Goal: Information Seeking & Learning: Find specific fact

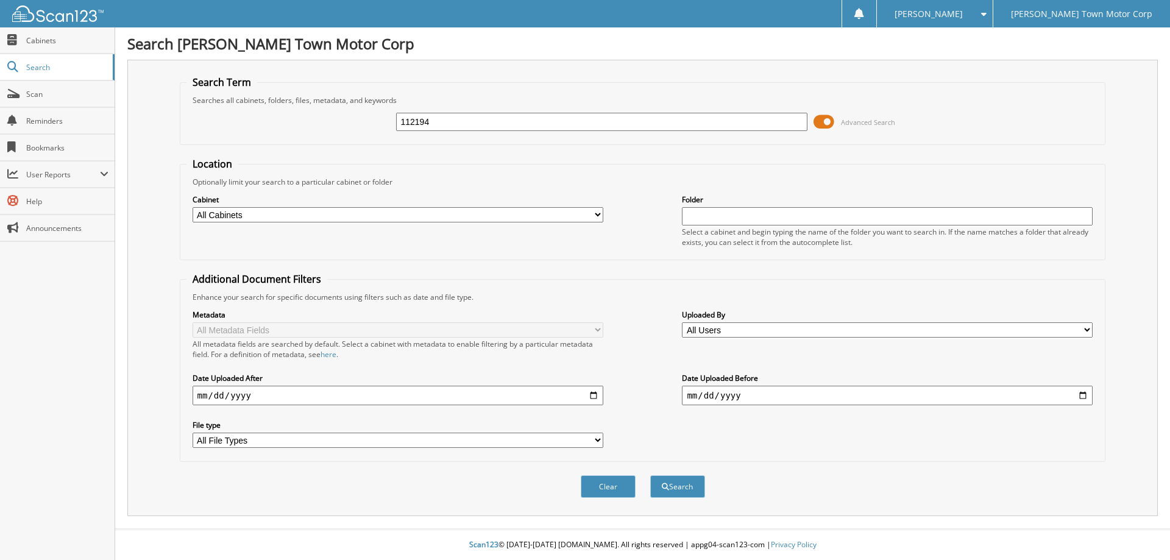
type input "112194"
click at [830, 124] on span at bounding box center [824, 122] width 21 height 18
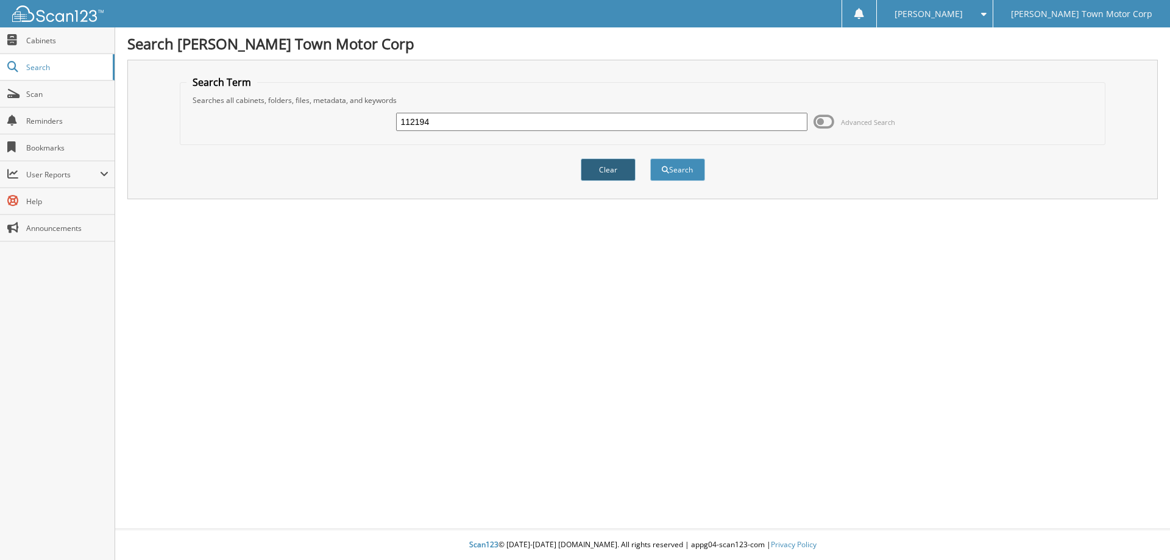
click at [608, 166] on button "Clear" at bounding box center [608, 169] width 55 height 23
click at [415, 124] on input "text" at bounding box center [601, 122] width 411 height 18
type input "112194"
click at [663, 169] on span "submit" at bounding box center [665, 169] width 7 height 7
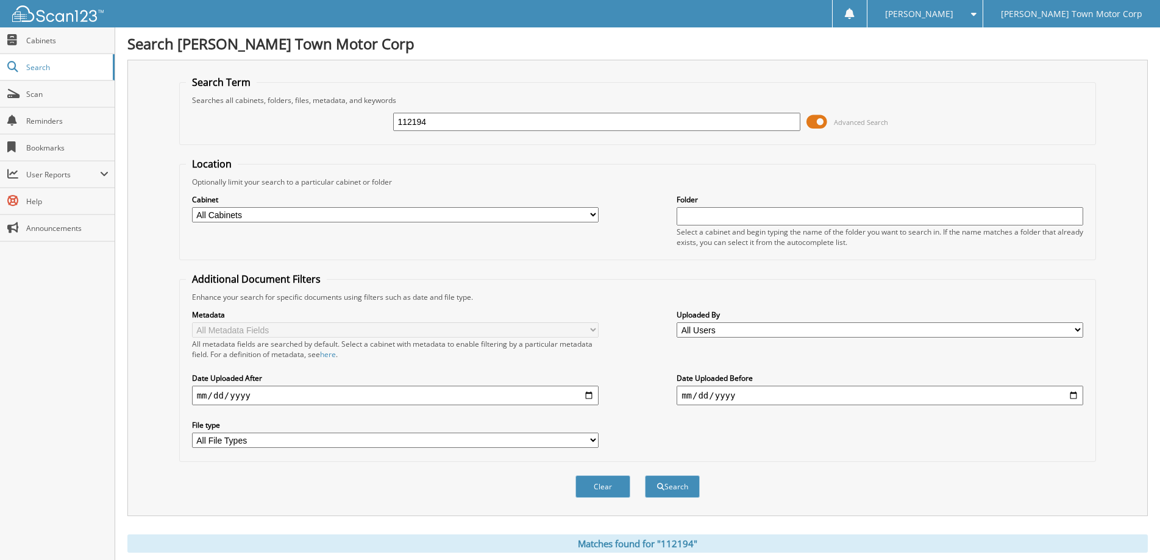
click at [819, 121] on span at bounding box center [816, 122] width 21 height 18
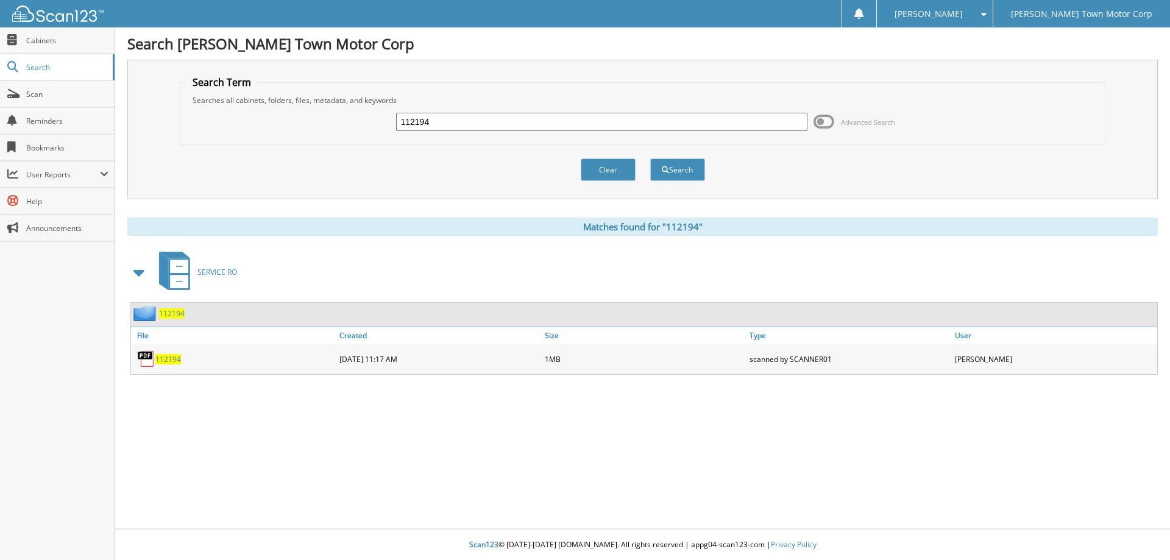
click at [165, 355] on span "112194" at bounding box center [168, 359] width 26 height 10
drag, startPoint x: 446, startPoint y: 125, endPoint x: 364, endPoint y: 126, distance: 81.7
click at [364, 126] on div "112194 Advanced Search" at bounding box center [642, 121] width 913 height 33
type input "110618"
click at [684, 171] on button "Search" at bounding box center [677, 169] width 55 height 23
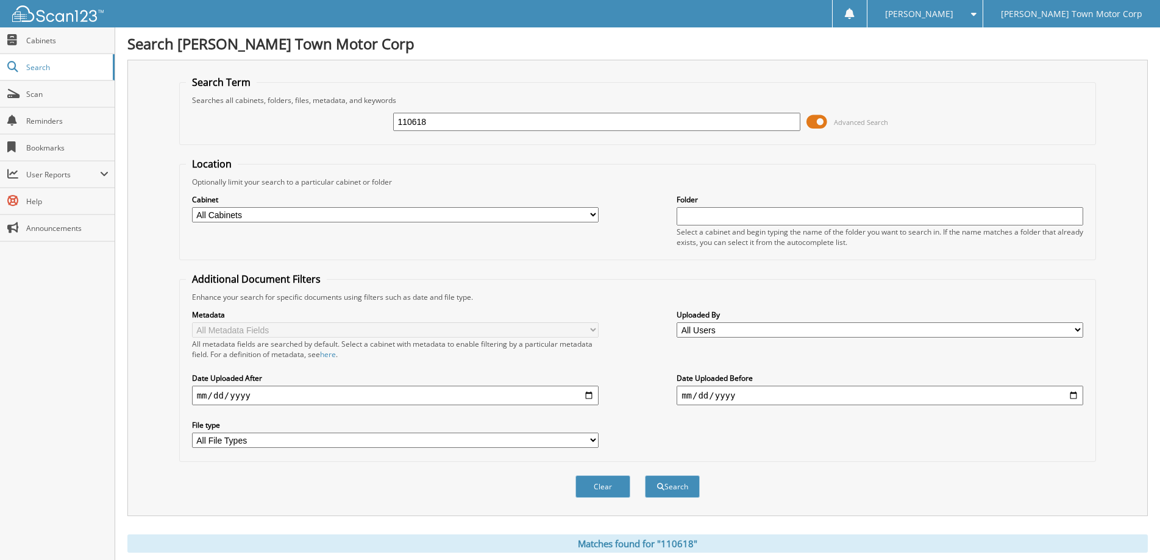
click at [820, 117] on span at bounding box center [816, 122] width 21 height 18
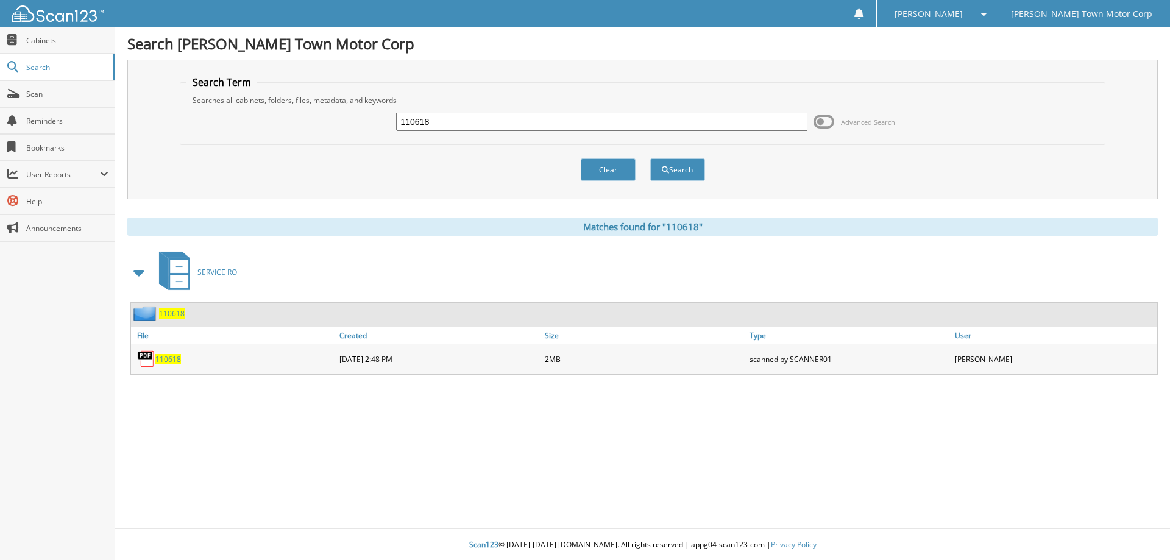
click at [164, 357] on span "110618" at bounding box center [168, 359] width 26 height 10
drag, startPoint x: 450, startPoint y: 126, endPoint x: 272, endPoint y: 108, distance: 178.8
click at [288, 113] on div "110618 Advanced Search" at bounding box center [642, 121] width 913 height 33
type input "19658"
click at [650, 158] on button "Search" at bounding box center [677, 169] width 55 height 23
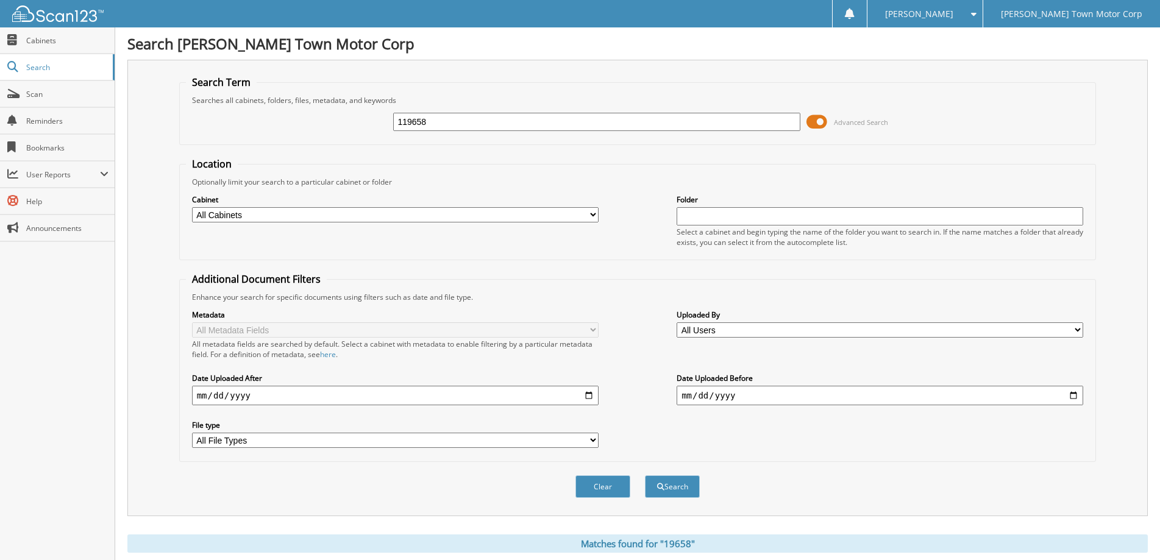
type input "119658"
click at [818, 116] on span at bounding box center [816, 122] width 21 height 18
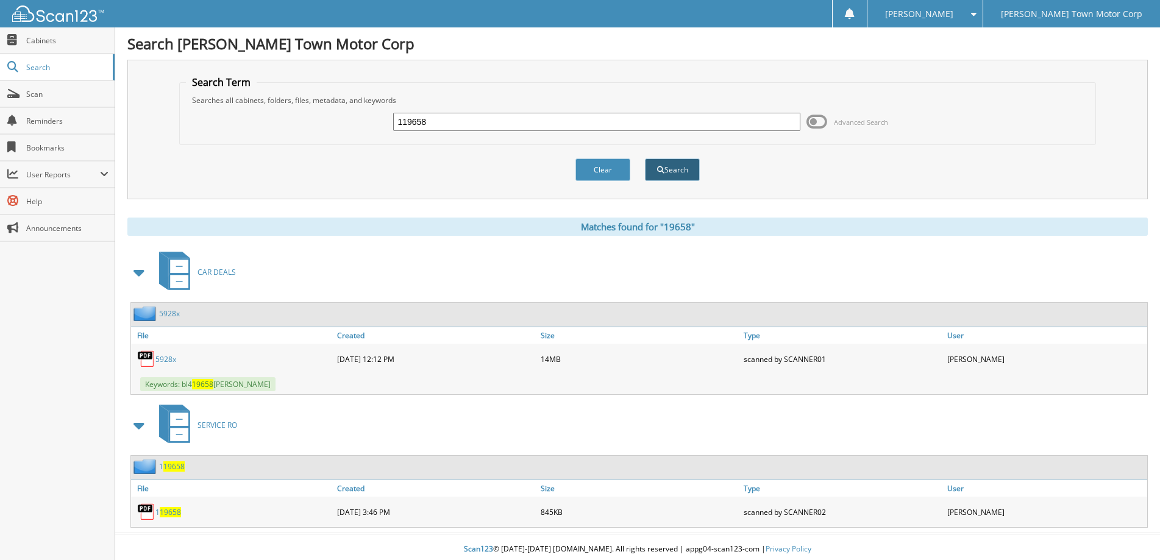
click at [676, 171] on button "Search" at bounding box center [672, 169] width 55 height 23
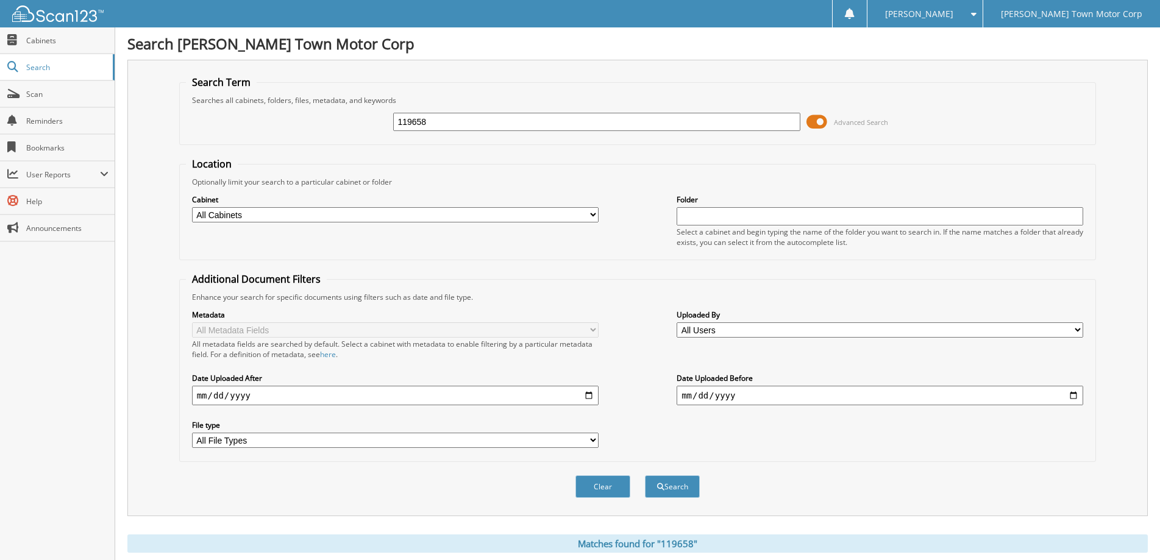
click at [825, 122] on span at bounding box center [816, 122] width 21 height 18
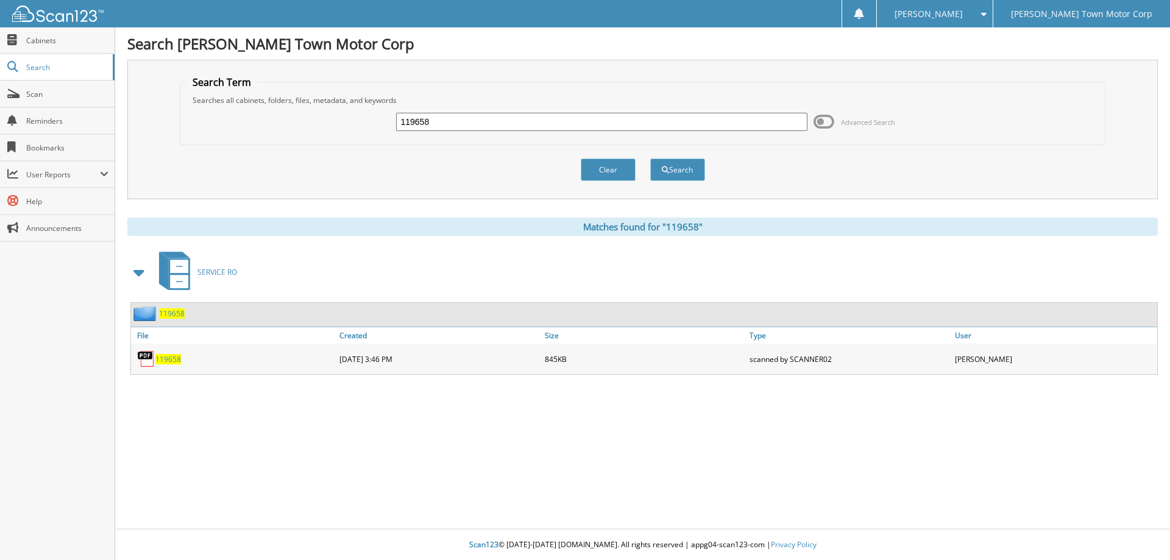
click at [168, 360] on span "119658" at bounding box center [168, 359] width 26 height 10
drag, startPoint x: 444, startPoint y: 122, endPoint x: 345, endPoint y: 116, distance: 99.0
click at [345, 116] on div "119658 Advanced Search" at bounding box center [642, 121] width 913 height 33
type input "125230"
click at [683, 168] on button "Search" at bounding box center [677, 169] width 55 height 23
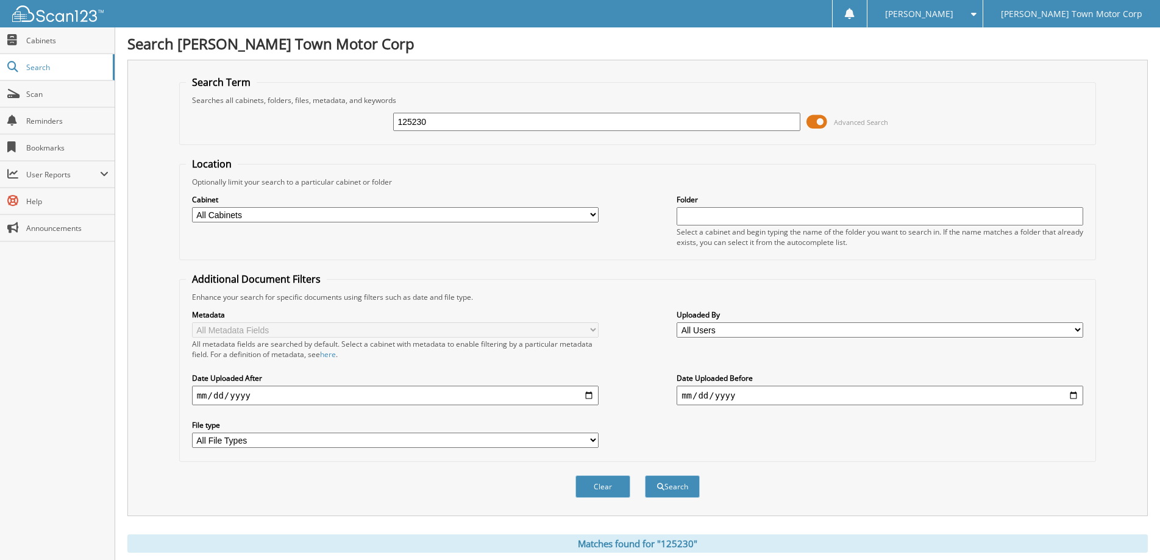
click at [825, 122] on span at bounding box center [816, 122] width 21 height 18
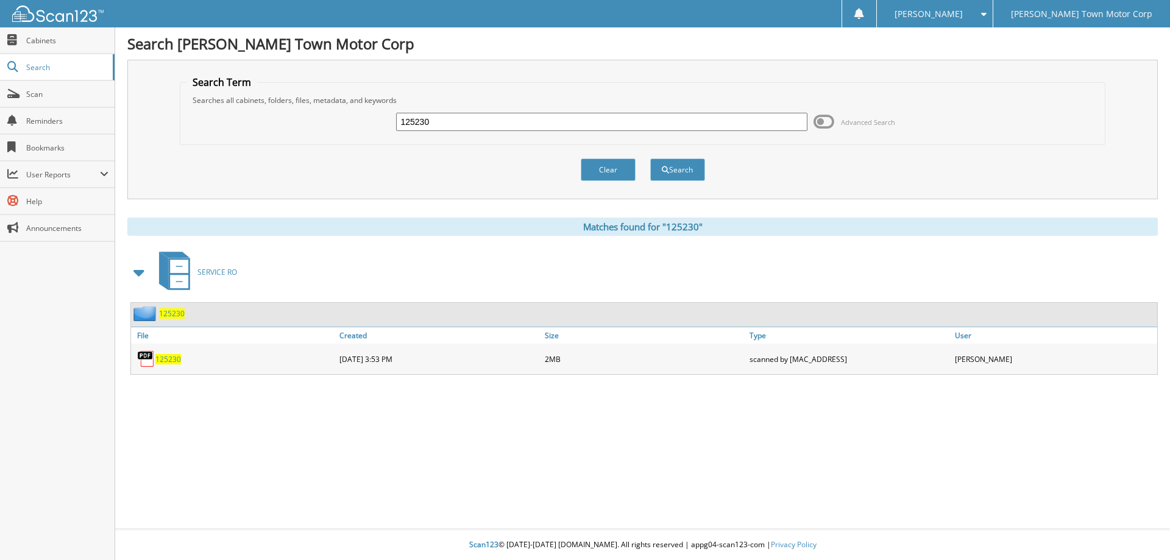
click at [166, 358] on span "125230" at bounding box center [168, 359] width 26 height 10
drag, startPoint x: 436, startPoint y: 123, endPoint x: 311, endPoint y: 112, distance: 125.4
click at [311, 112] on div "125230 Advanced Search" at bounding box center [642, 121] width 913 height 33
type input "124931"
click at [667, 177] on button "Search" at bounding box center [677, 169] width 55 height 23
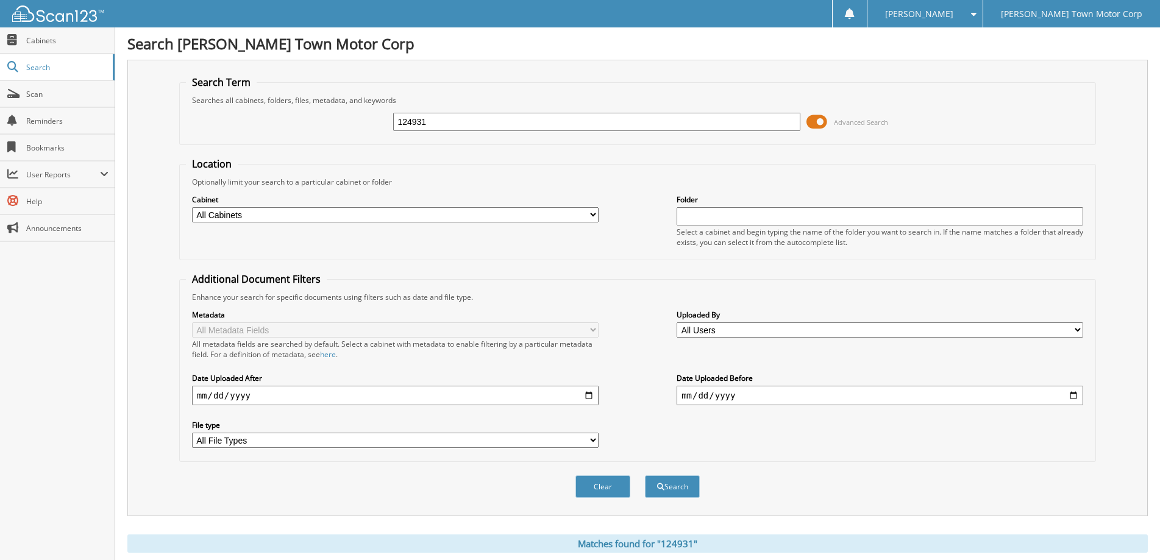
click at [819, 122] on span at bounding box center [816, 122] width 21 height 18
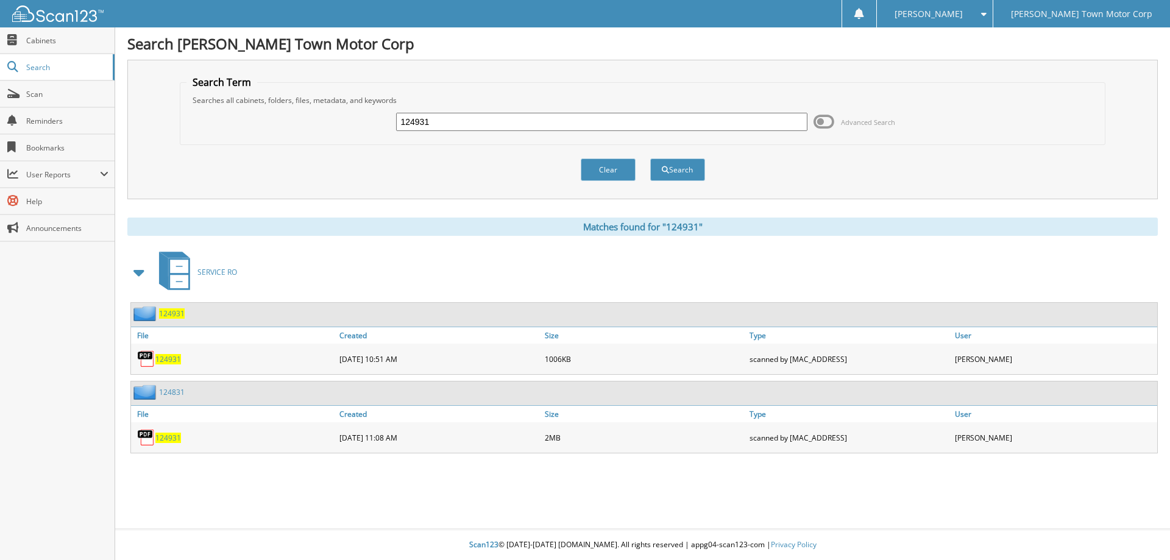
click at [163, 358] on span "124931" at bounding box center [168, 359] width 26 height 10
click at [167, 439] on span "124931" at bounding box center [168, 438] width 26 height 10
click at [143, 414] on link "File" at bounding box center [233, 414] width 205 height 16
click at [143, 391] on img at bounding box center [146, 392] width 26 height 15
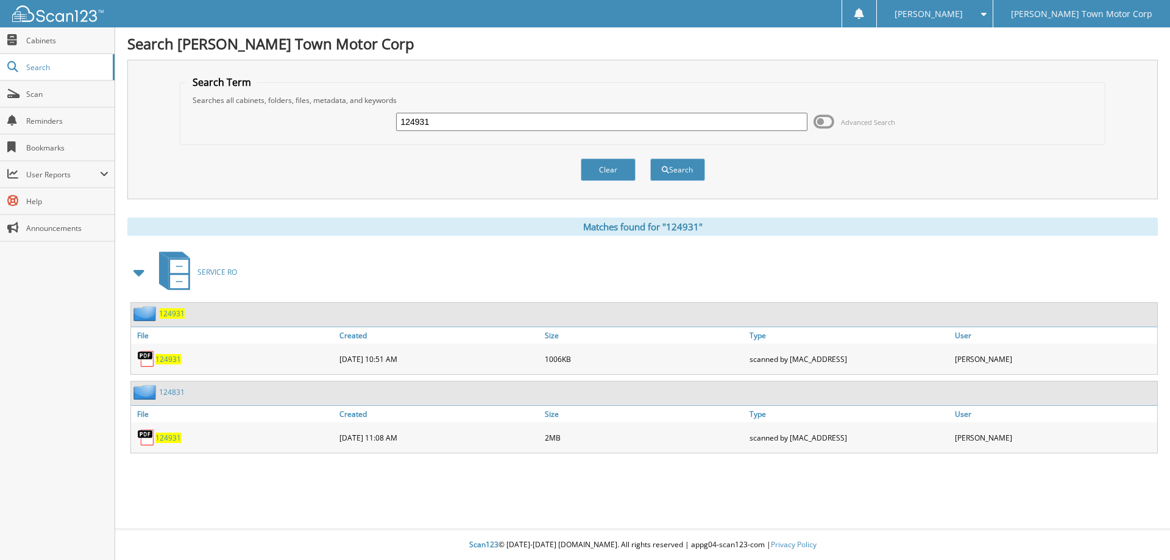
click at [171, 391] on link "124831" at bounding box center [172, 392] width 26 height 10
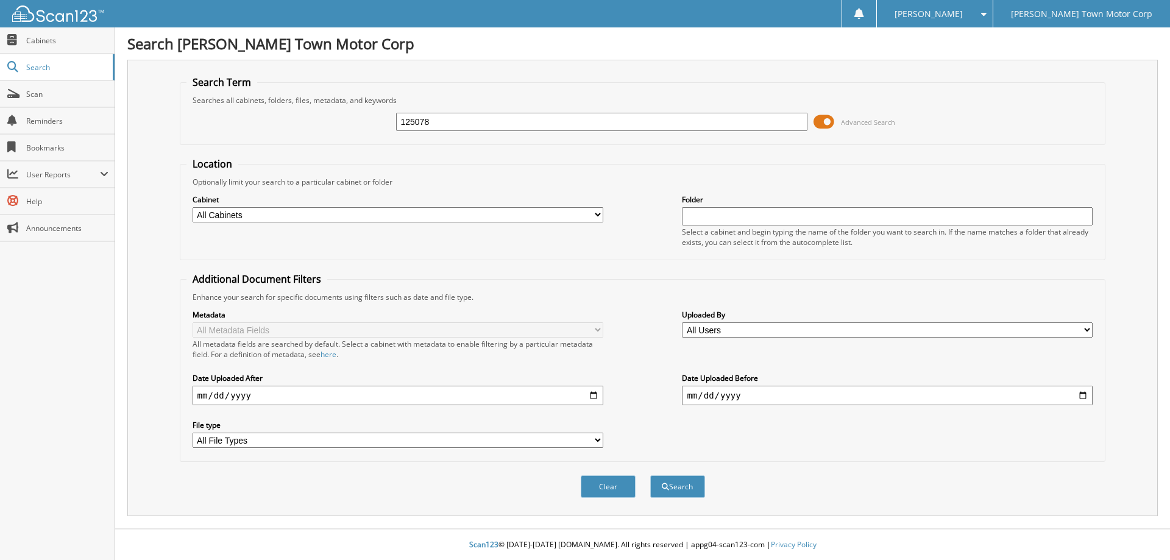
type input "125078"
click at [826, 122] on span at bounding box center [824, 122] width 21 height 18
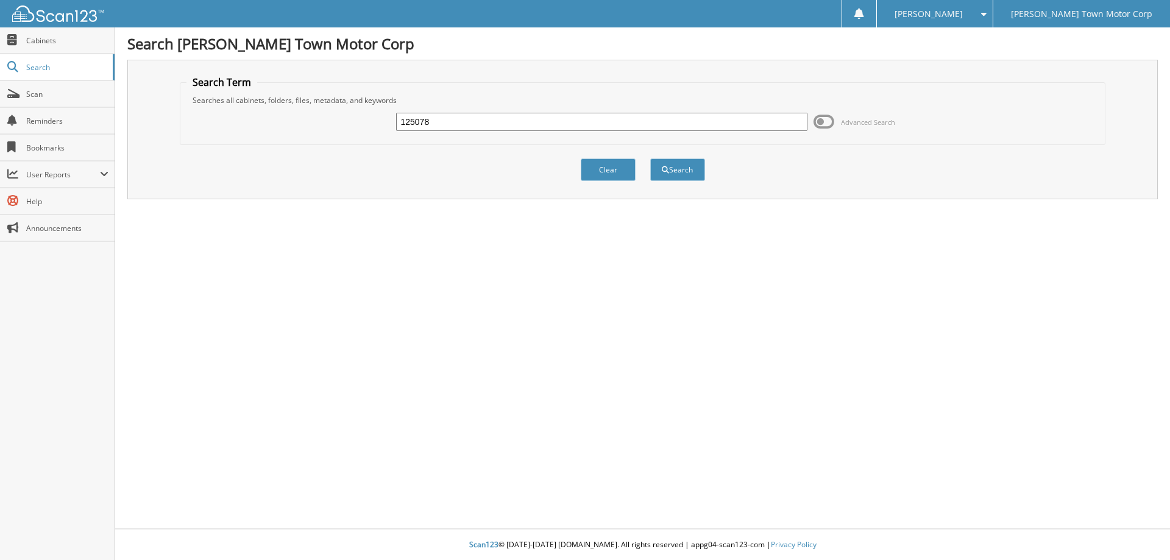
drag, startPoint x: 606, startPoint y: 170, endPoint x: 701, endPoint y: 185, distance: 96.8
click at [725, 191] on div "Clear Search" at bounding box center [643, 169] width 926 height 49
click at [686, 172] on button "Search" at bounding box center [677, 169] width 55 height 23
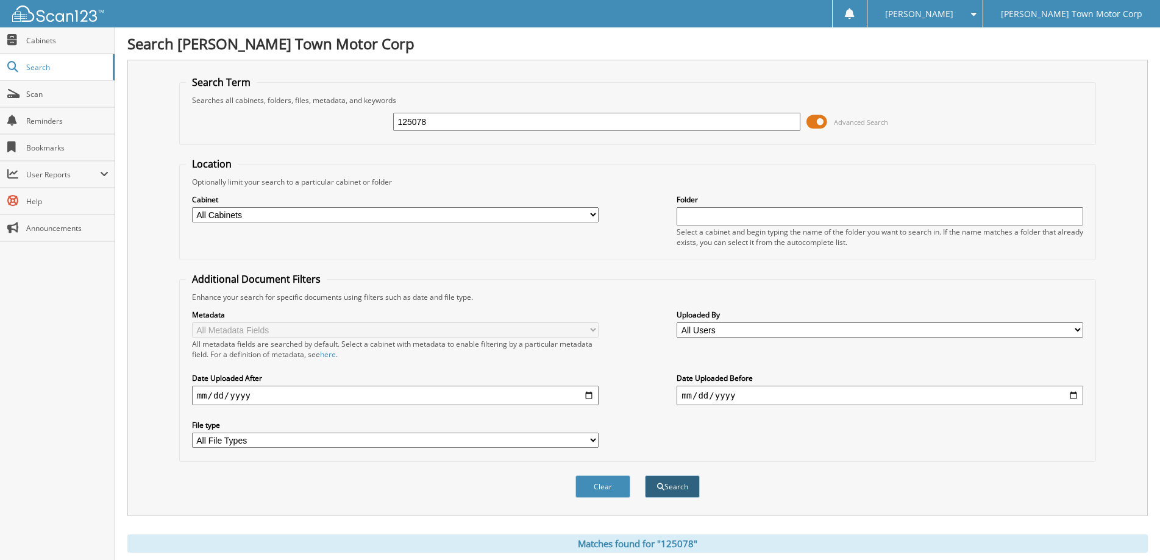
click at [674, 488] on button "Search" at bounding box center [672, 486] width 55 height 23
click at [818, 121] on span at bounding box center [816, 122] width 21 height 18
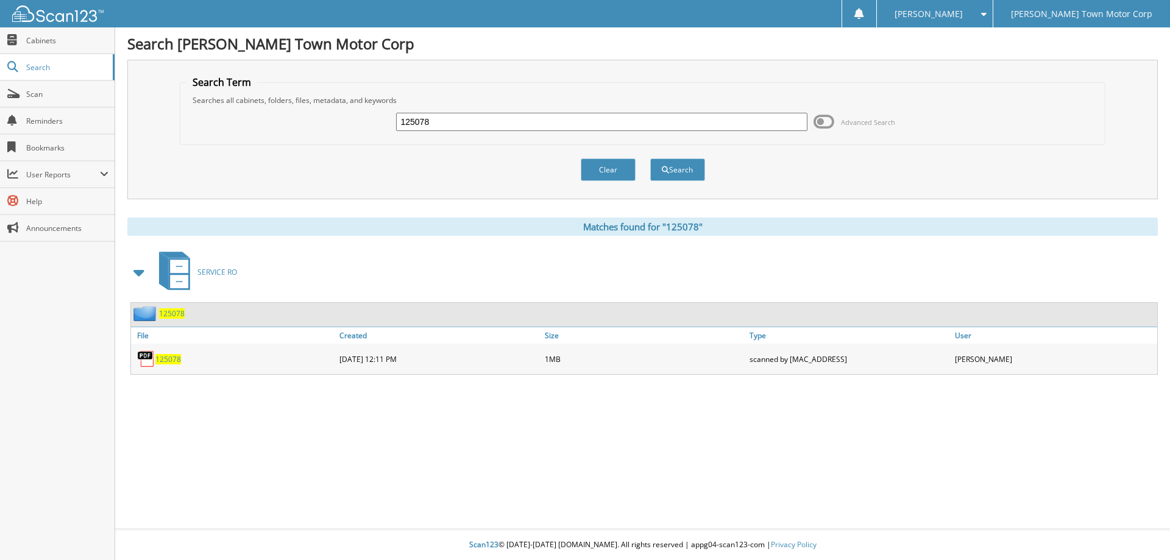
click at [166, 357] on span "125078" at bounding box center [168, 359] width 26 height 10
drag, startPoint x: 425, startPoint y: 122, endPoint x: 281, endPoint y: 129, distance: 144.0
click at [286, 129] on div "125078 Advanced Search" at bounding box center [642, 121] width 913 height 33
type input "119816"
click at [650, 158] on button "Search" at bounding box center [677, 169] width 55 height 23
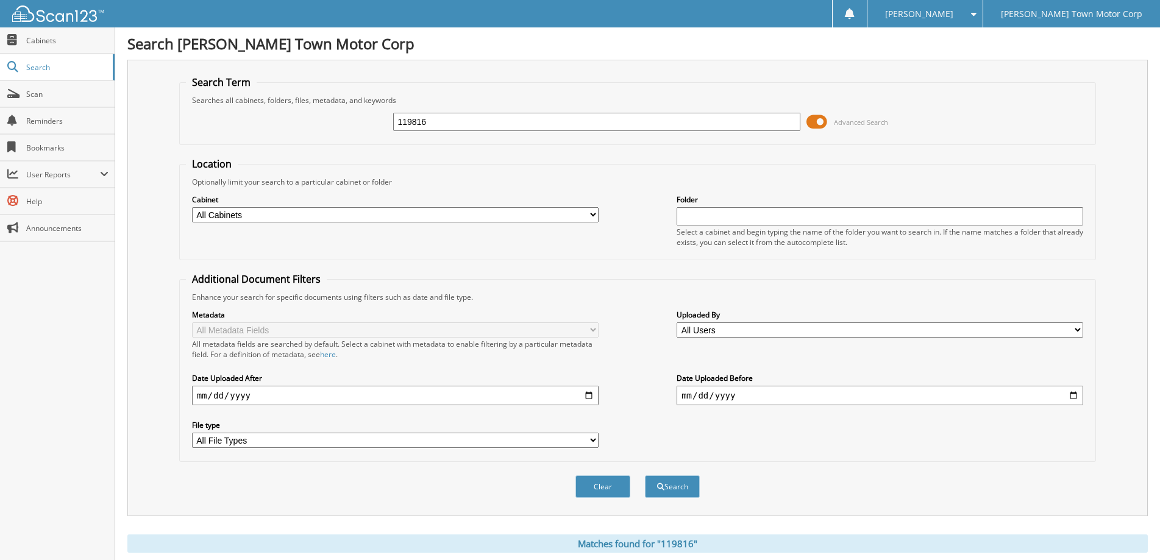
click at [817, 122] on span at bounding box center [816, 122] width 21 height 18
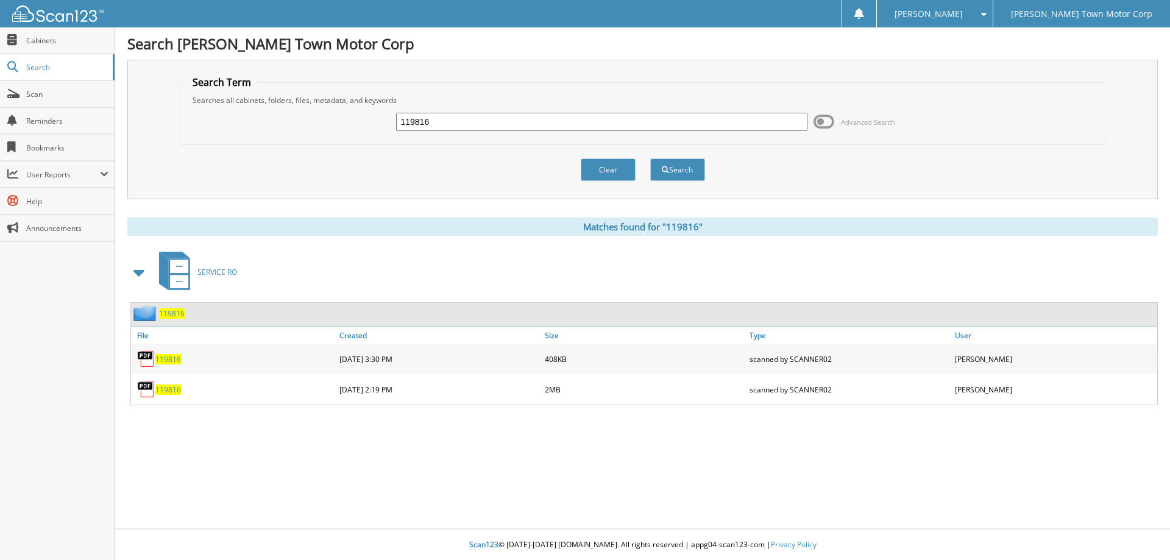
click at [160, 388] on span "119816" at bounding box center [168, 390] width 26 height 10
click at [159, 358] on span "119816" at bounding box center [168, 359] width 26 height 10
drag, startPoint x: 436, startPoint y: 120, endPoint x: 323, endPoint y: 119, distance: 113.4
click at [323, 119] on div "119816 Advanced Search" at bounding box center [642, 121] width 913 height 33
type input "116892"
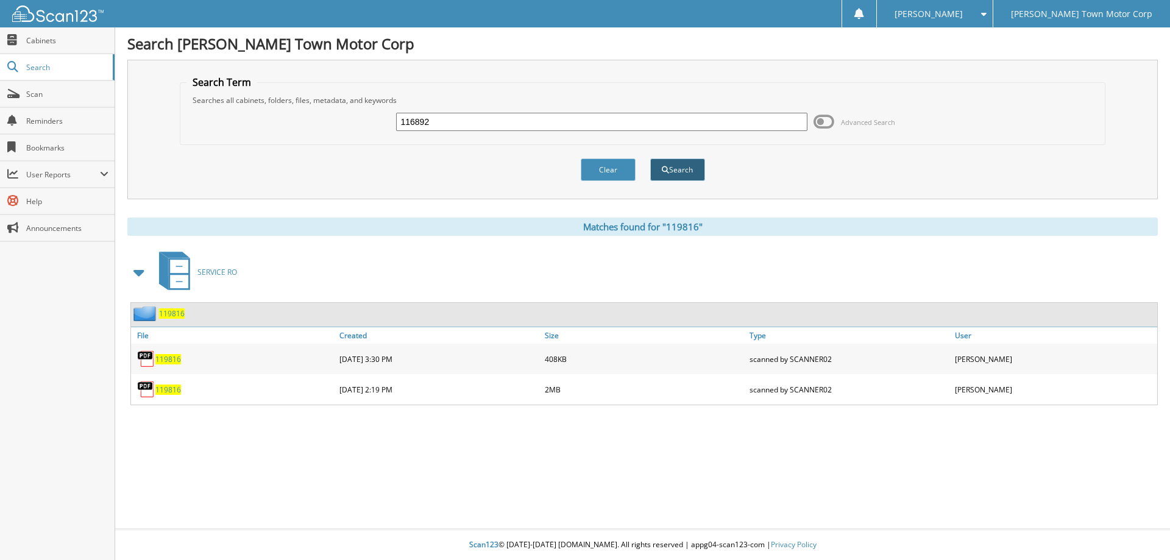
click at [669, 169] on button "Search" at bounding box center [677, 169] width 55 height 23
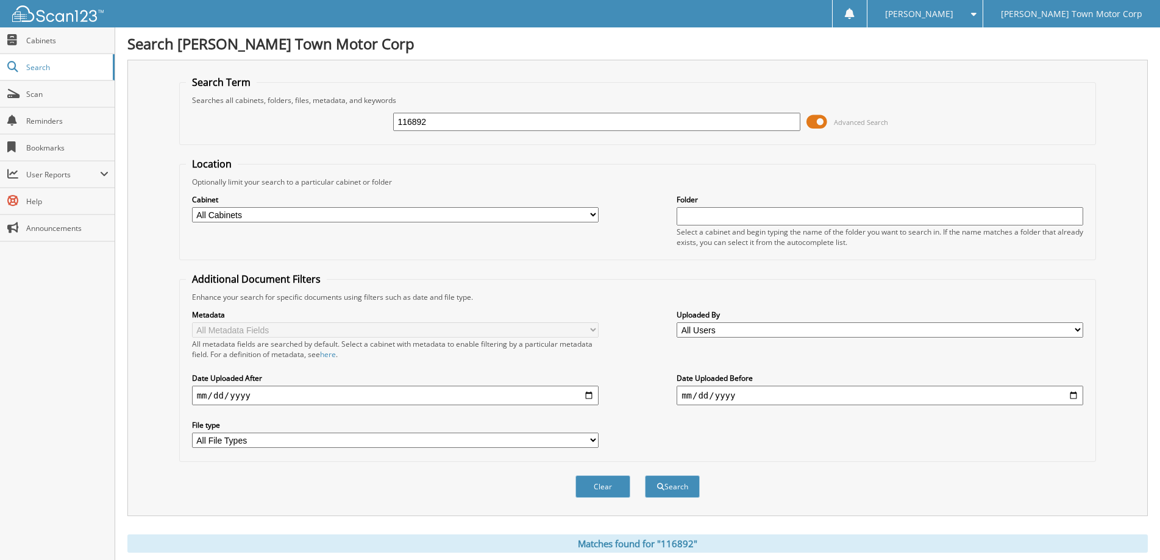
click at [812, 124] on span at bounding box center [816, 122] width 21 height 18
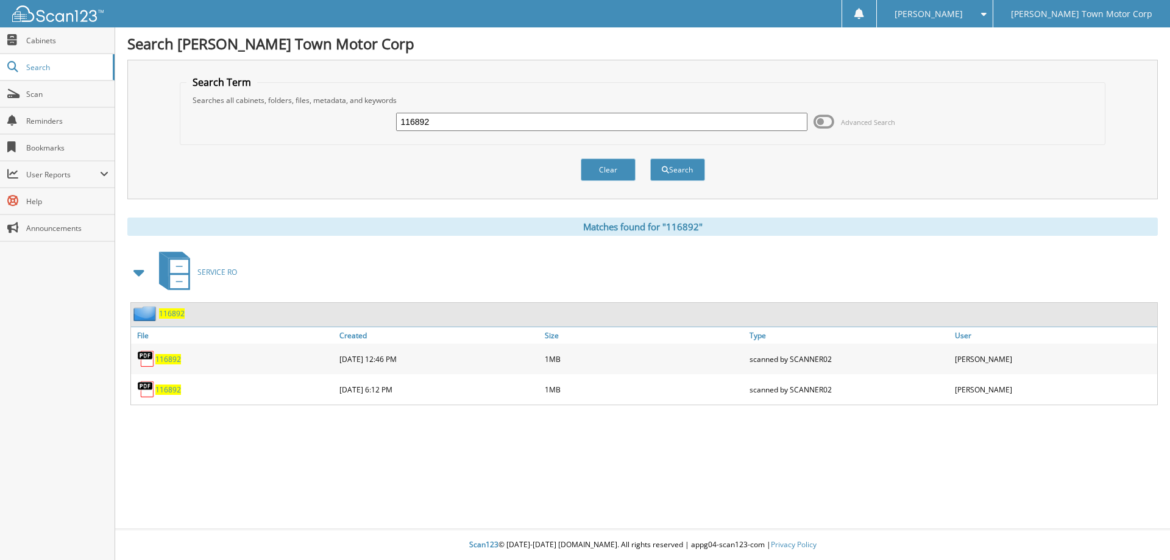
click at [166, 388] on span "116892" at bounding box center [168, 390] width 26 height 10
drag, startPoint x: 447, startPoint y: 124, endPoint x: 310, endPoint y: 120, distance: 137.2
click at [310, 120] on div "116892 Advanced Search" at bounding box center [642, 121] width 913 height 33
type input "120827"
click at [650, 158] on button "Search" at bounding box center [677, 169] width 55 height 23
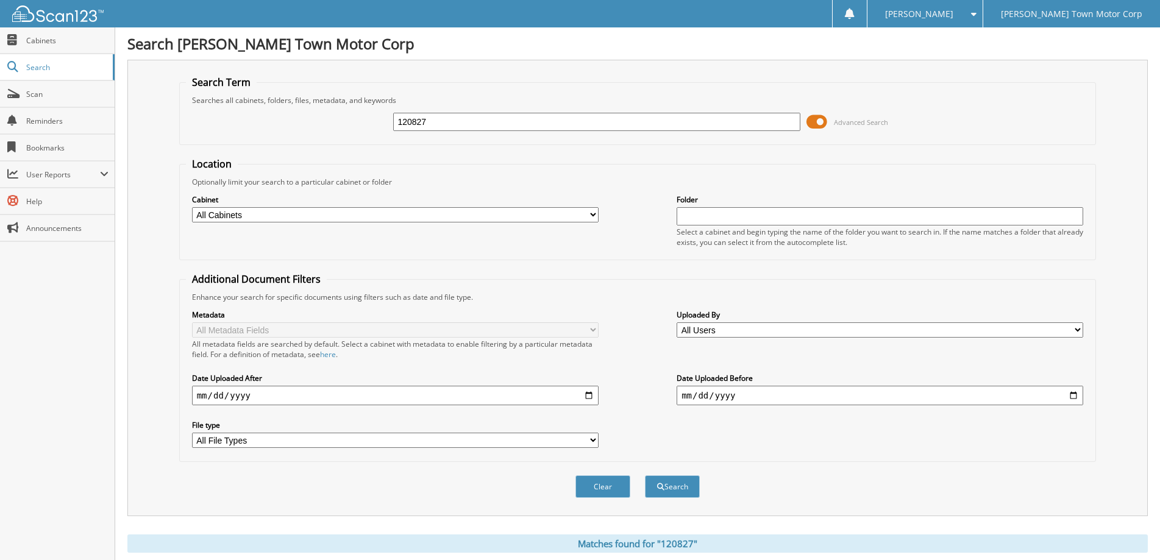
click at [821, 122] on span at bounding box center [816, 122] width 21 height 18
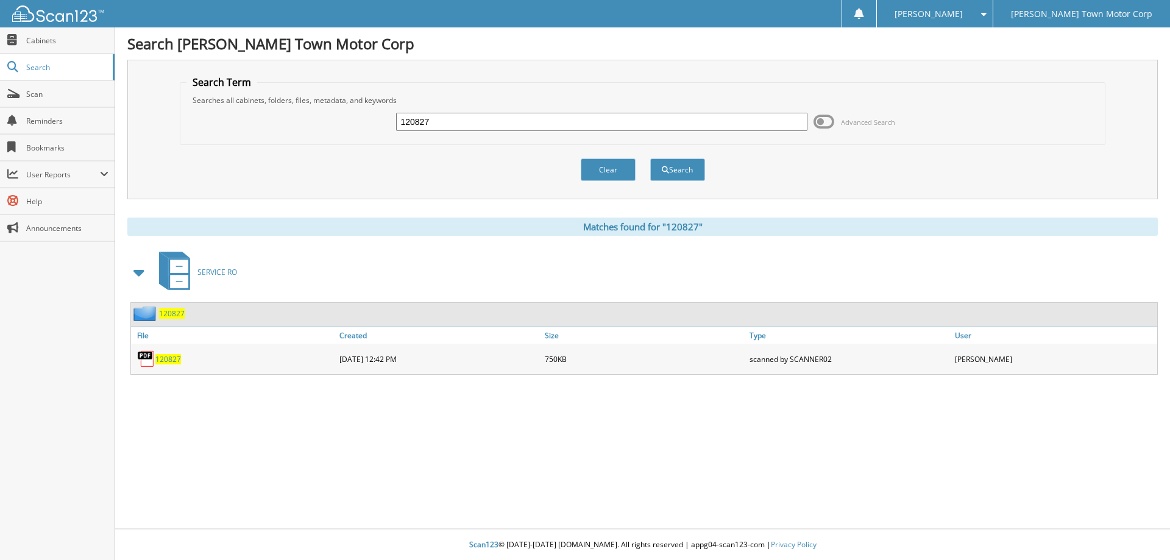
click at [158, 355] on span "120827" at bounding box center [168, 359] width 26 height 10
drag, startPoint x: 466, startPoint y: 124, endPoint x: 301, endPoint y: 117, distance: 164.7
click at [301, 117] on div "120827 Advanced Search" at bounding box center [642, 121] width 913 height 33
type input "121064"
click at [681, 171] on button "Search" at bounding box center [677, 169] width 55 height 23
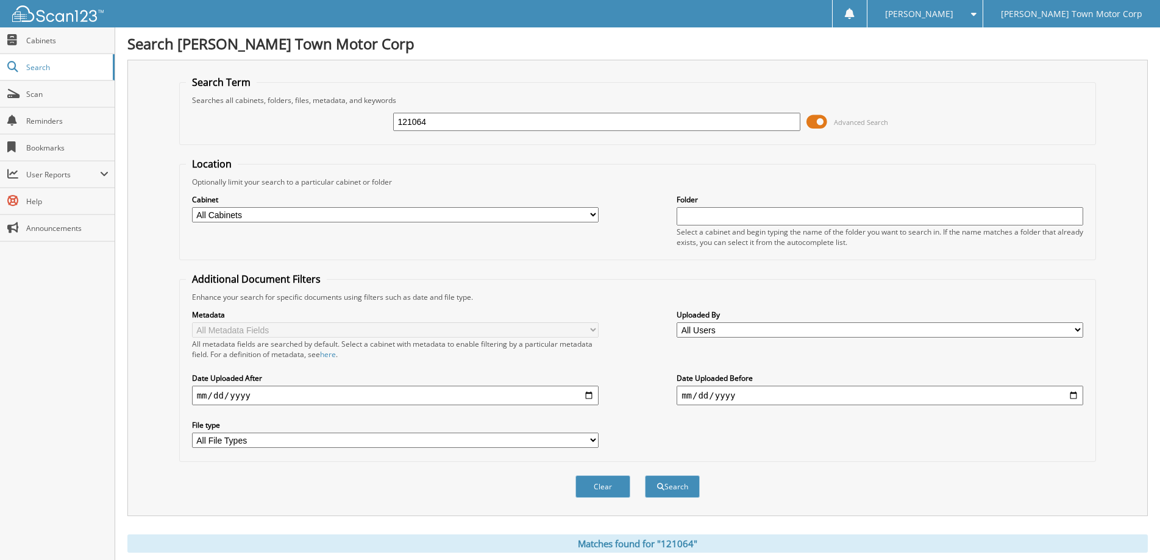
click at [818, 122] on span at bounding box center [816, 122] width 21 height 18
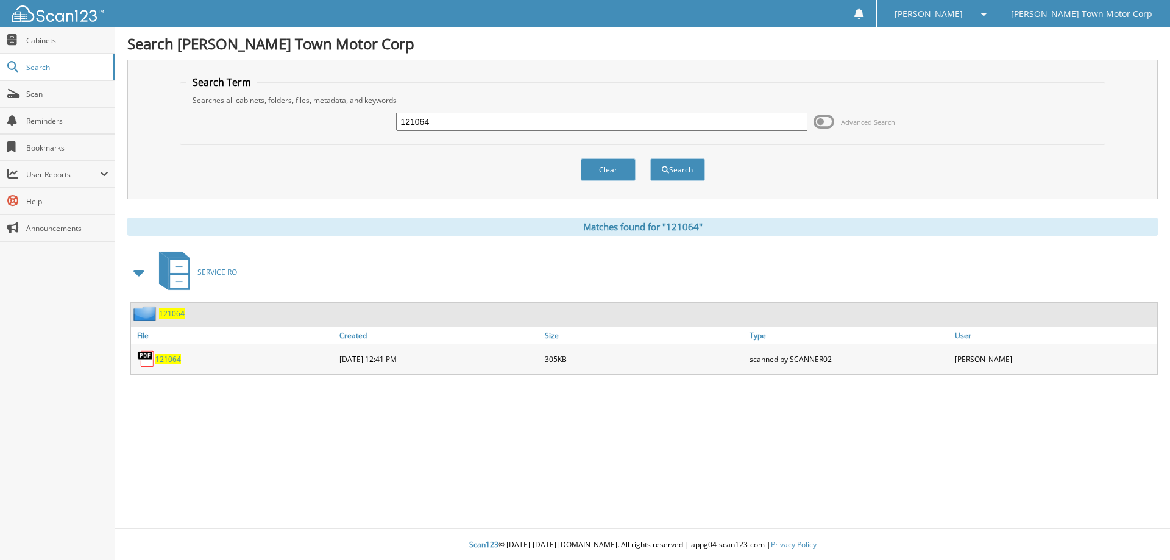
click at [170, 359] on span "121064" at bounding box center [168, 359] width 26 height 10
click at [449, 124] on input "121064" at bounding box center [601, 122] width 411 height 18
type input "1"
type input "121134"
click at [672, 168] on button "Search" at bounding box center [677, 169] width 55 height 23
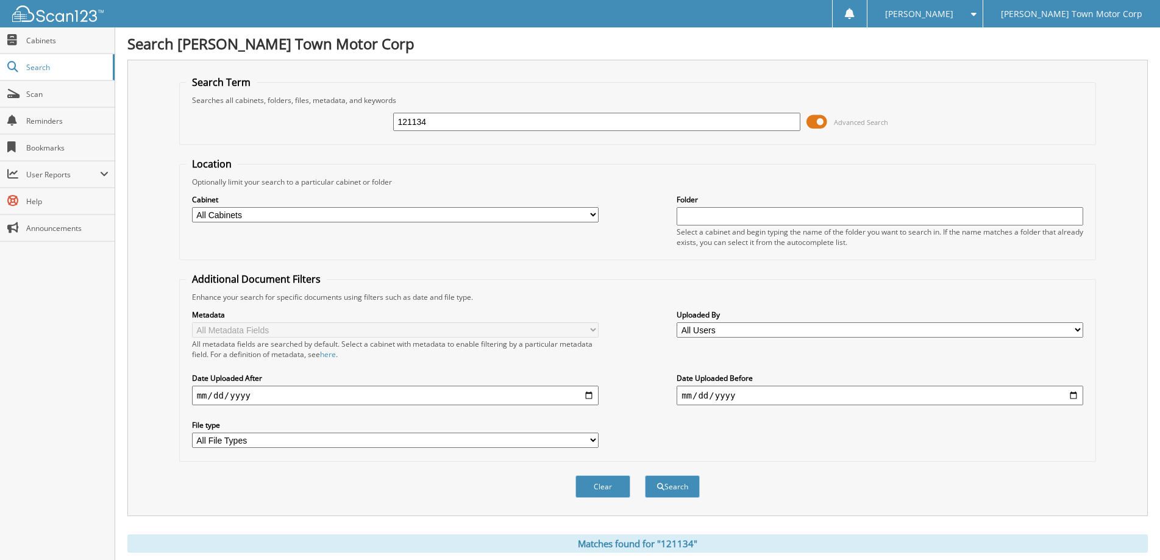
click at [821, 122] on span at bounding box center [816, 122] width 21 height 18
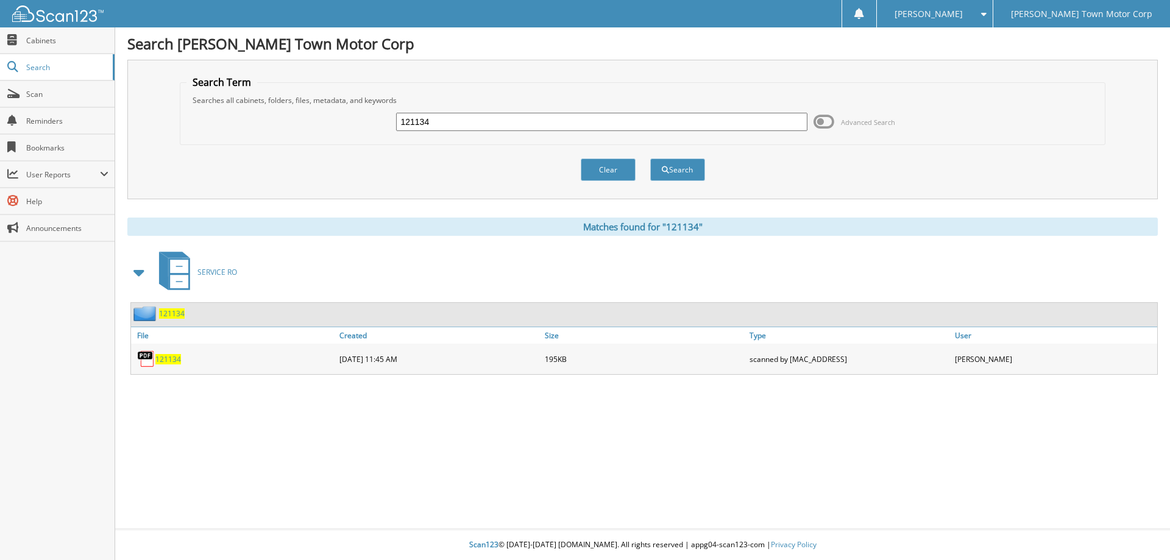
click at [164, 360] on span "121134" at bounding box center [168, 359] width 26 height 10
drag, startPoint x: 461, startPoint y: 127, endPoint x: 261, endPoint y: 116, distance: 199.6
click at [261, 115] on div "121134 Advanced Search" at bounding box center [642, 121] width 913 height 33
type input "101147"
click at [673, 171] on button "Search" at bounding box center [677, 169] width 55 height 23
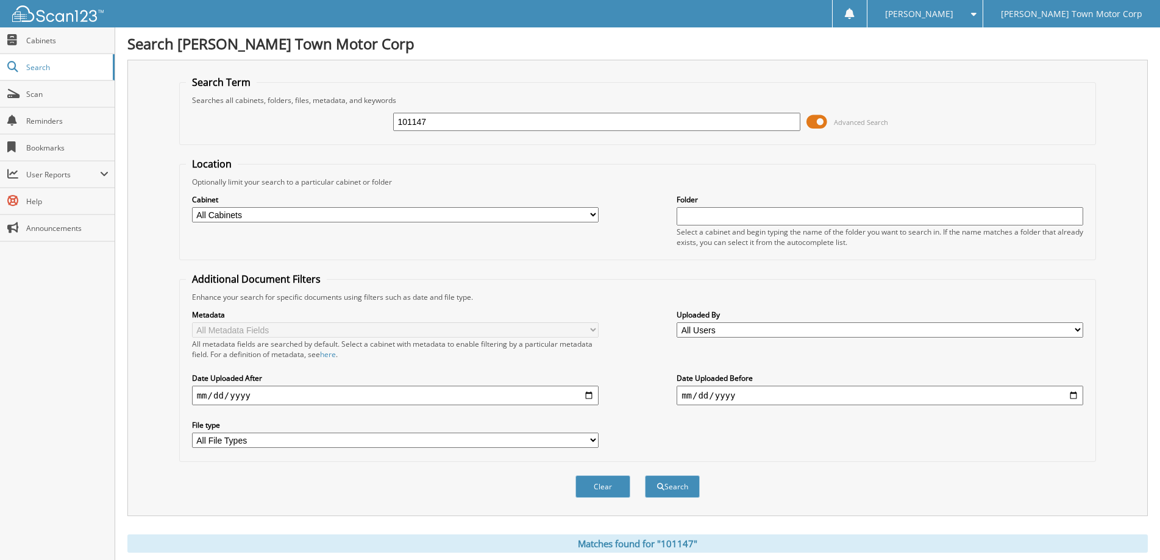
click at [818, 122] on span at bounding box center [816, 122] width 21 height 18
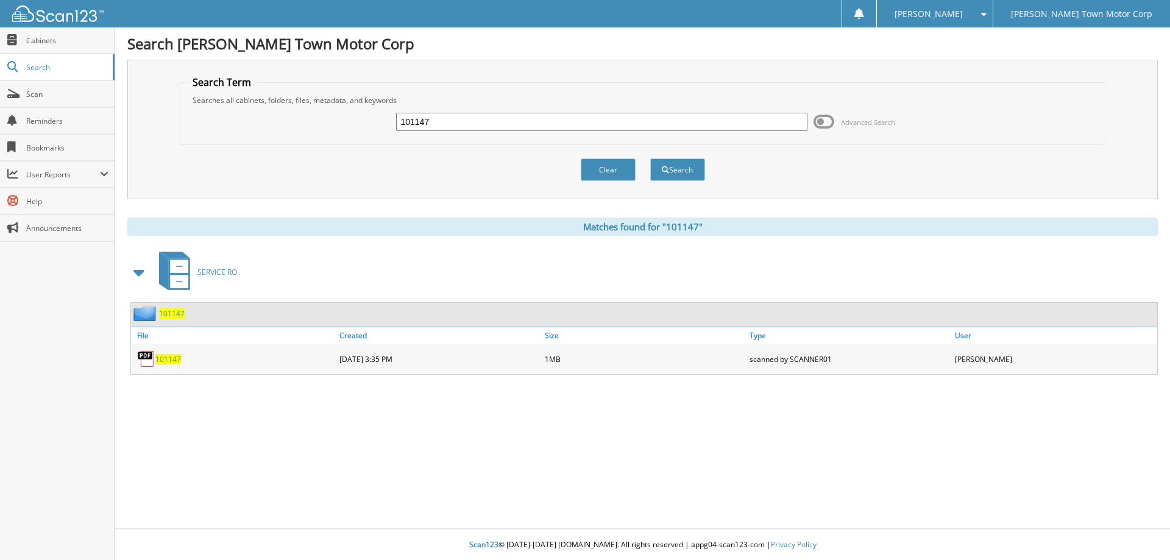
click at [169, 358] on span "101147" at bounding box center [168, 359] width 26 height 10
drag, startPoint x: 447, startPoint y: 121, endPoint x: 319, endPoint y: 126, distance: 128.7
click at [319, 126] on div "101147 Advanced Search" at bounding box center [642, 121] width 913 height 33
type input "116741"
click at [686, 170] on button "Search" at bounding box center [677, 169] width 55 height 23
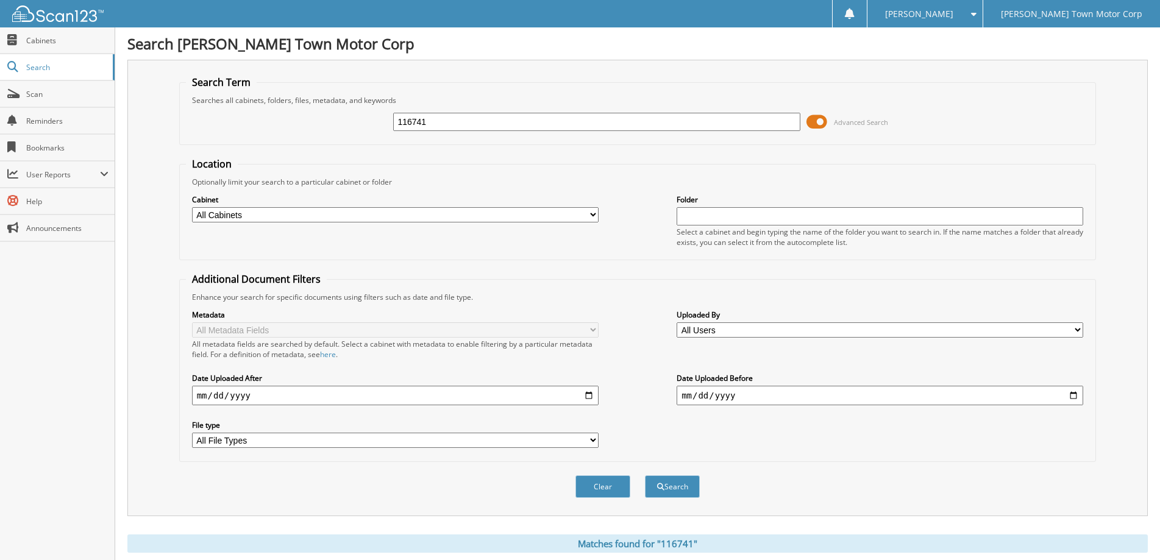
click at [817, 119] on span at bounding box center [816, 122] width 21 height 18
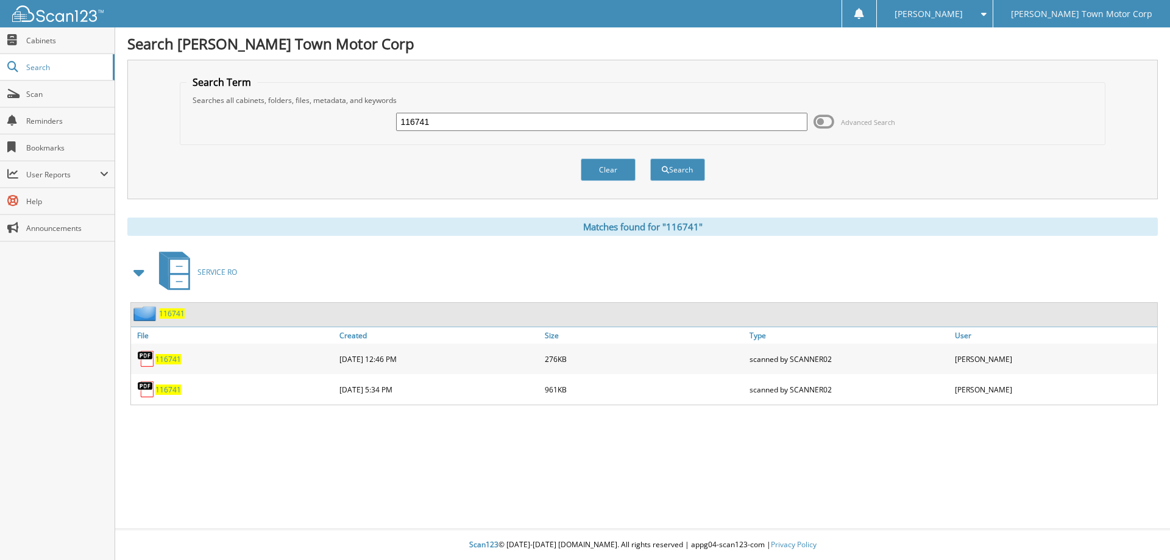
click at [167, 388] on span "116741" at bounding box center [168, 390] width 26 height 10
click at [168, 355] on span "116741" at bounding box center [168, 359] width 26 height 10
drag, startPoint x: 446, startPoint y: 118, endPoint x: 297, endPoint y: 114, distance: 149.4
click at [297, 114] on div "116741 Advanced Search" at bounding box center [642, 121] width 913 height 33
type input "121687"
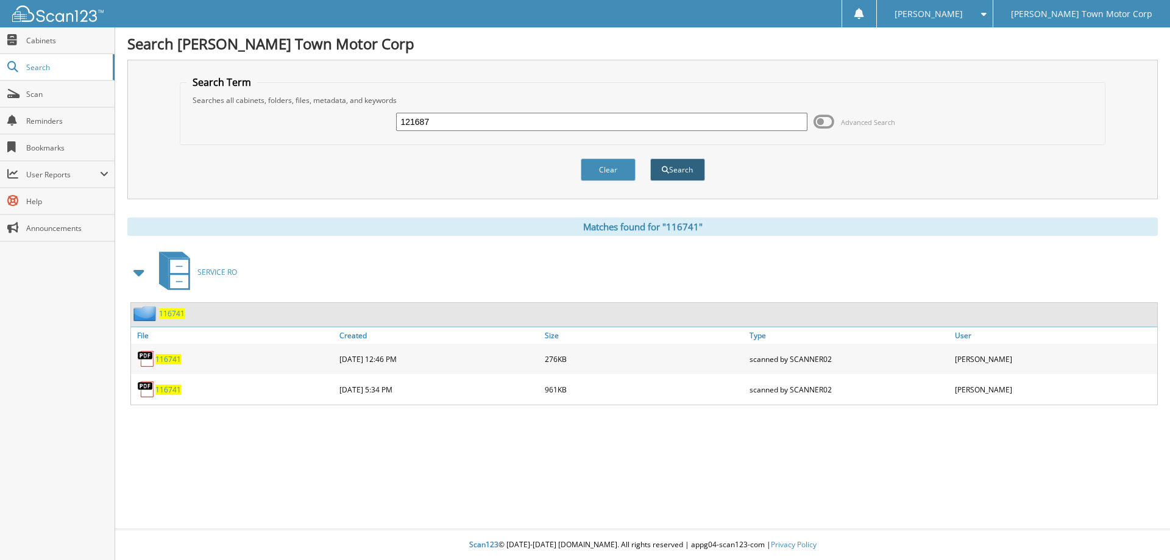
click at [679, 168] on button "Search" at bounding box center [677, 169] width 55 height 23
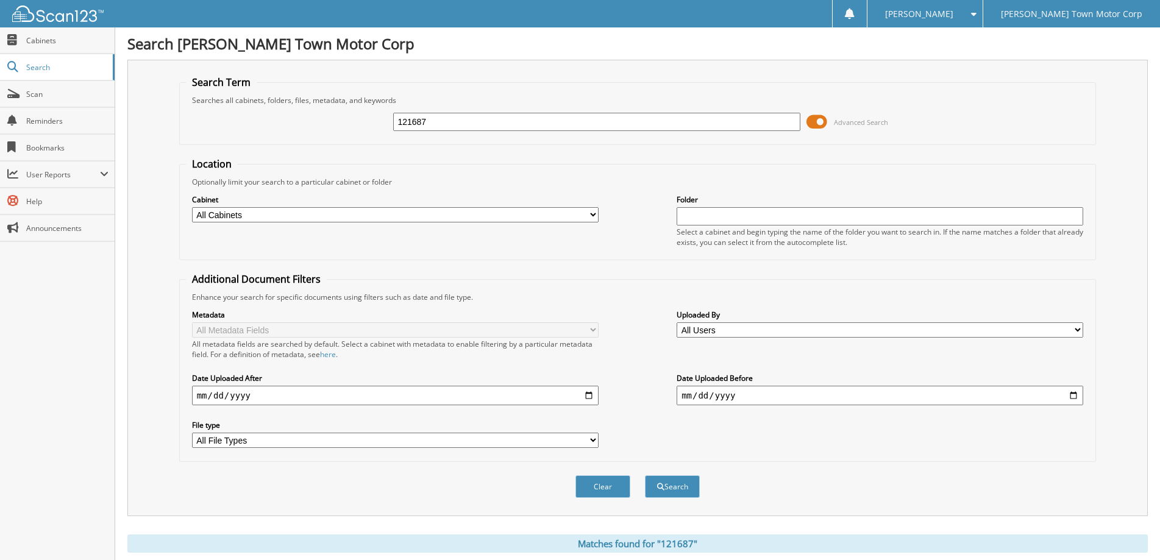
click at [824, 117] on span at bounding box center [816, 122] width 21 height 18
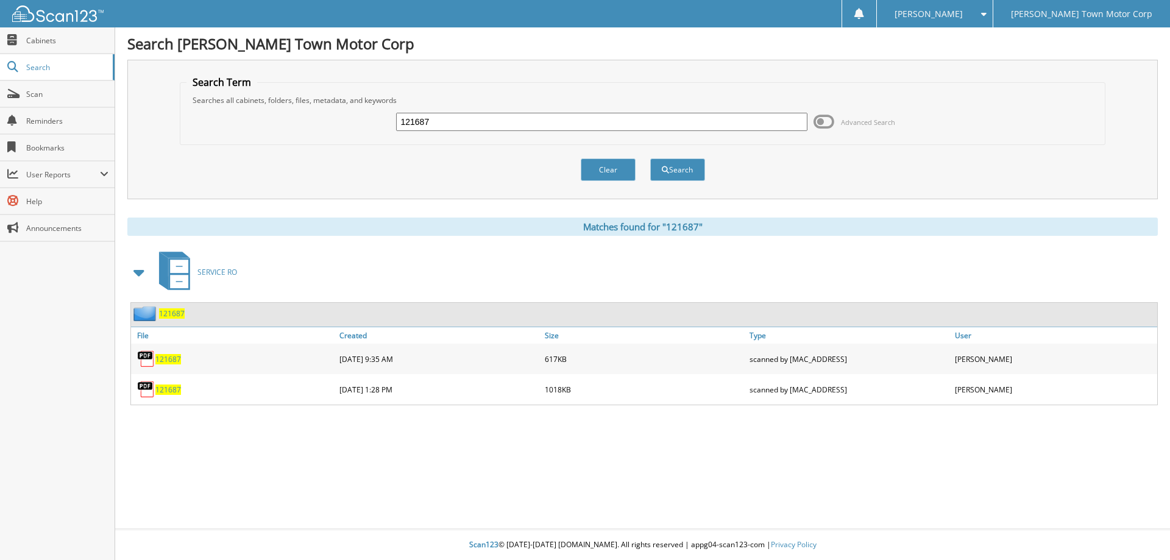
click at [165, 385] on span "121687" at bounding box center [168, 390] width 26 height 10
drag, startPoint x: 169, startPoint y: 355, endPoint x: 170, endPoint y: 349, distance: 6.1
click at [169, 355] on span "121687" at bounding box center [168, 359] width 26 height 10
drag, startPoint x: 444, startPoint y: 121, endPoint x: 395, endPoint y: 114, distance: 49.8
click at [413, 112] on div "121687" at bounding box center [601, 122] width 411 height 21
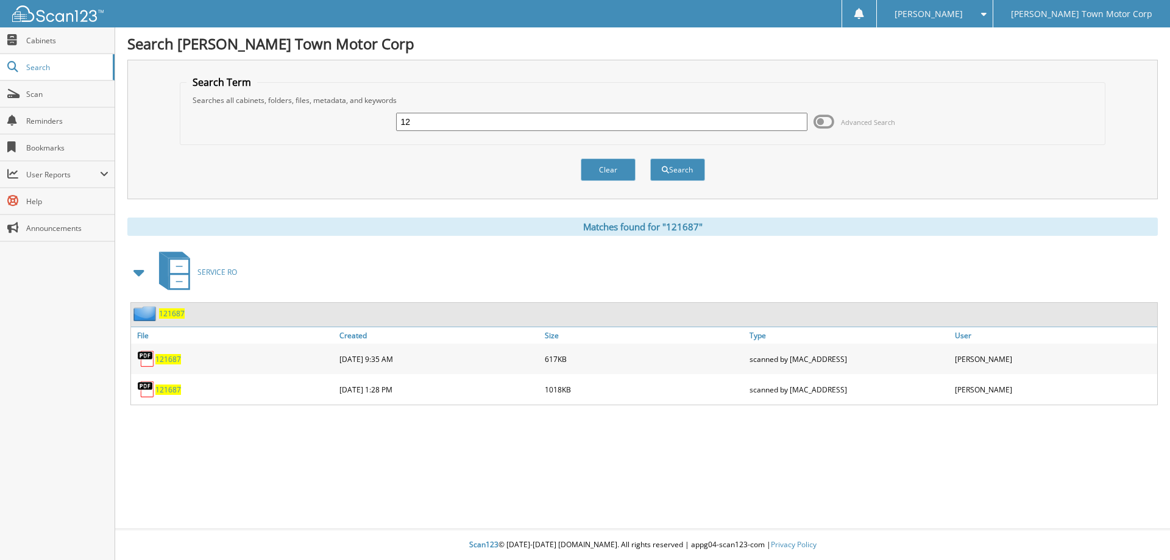
type input "1"
type input "123409"
click at [684, 168] on button "Search" at bounding box center [677, 169] width 55 height 23
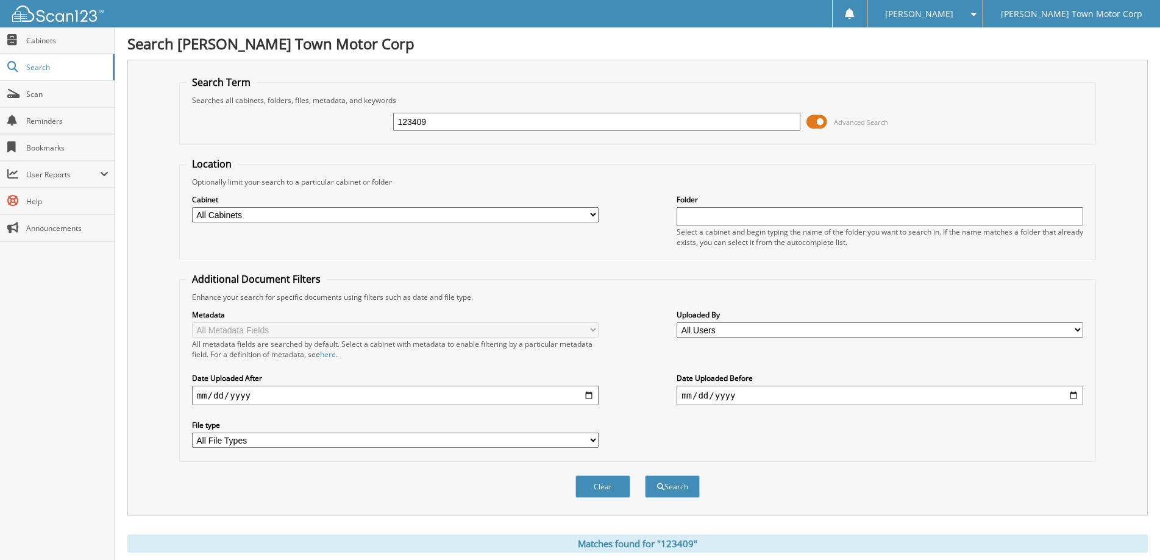
click at [820, 122] on span at bounding box center [816, 122] width 21 height 18
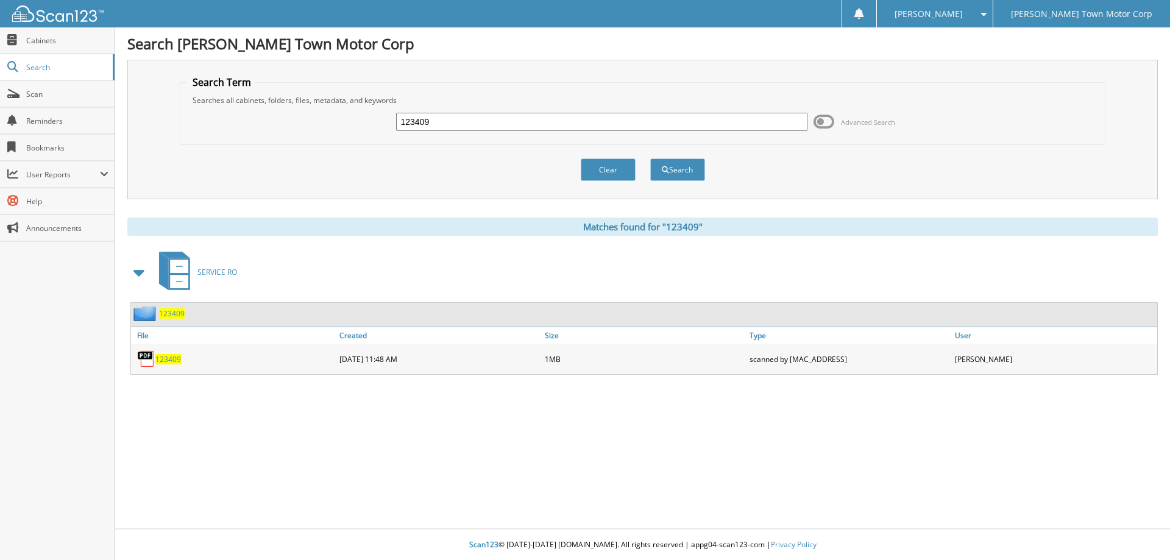
click at [162, 358] on span "123409" at bounding box center [168, 359] width 26 height 10
drag, startPoint x: 466, startPoint y: 122, endPoint x: 276, endPoint y: 127, distance: 189.6
click at [276, 127] on div "123409 Advanced Search" at bounding box center [642, 121] width 913 height 33
type input "116415"
click at [662, 172] on span "submit" at bounding box center [665, 169] width 7 height 7
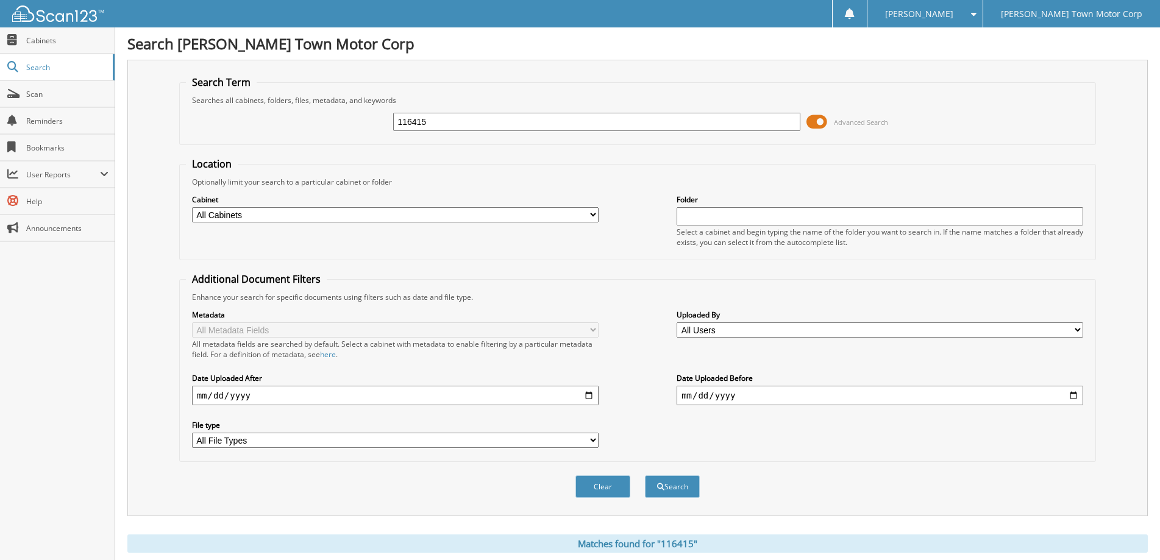
click at [816, 115] on span at bounding box center [816, 122] width 21 height 18
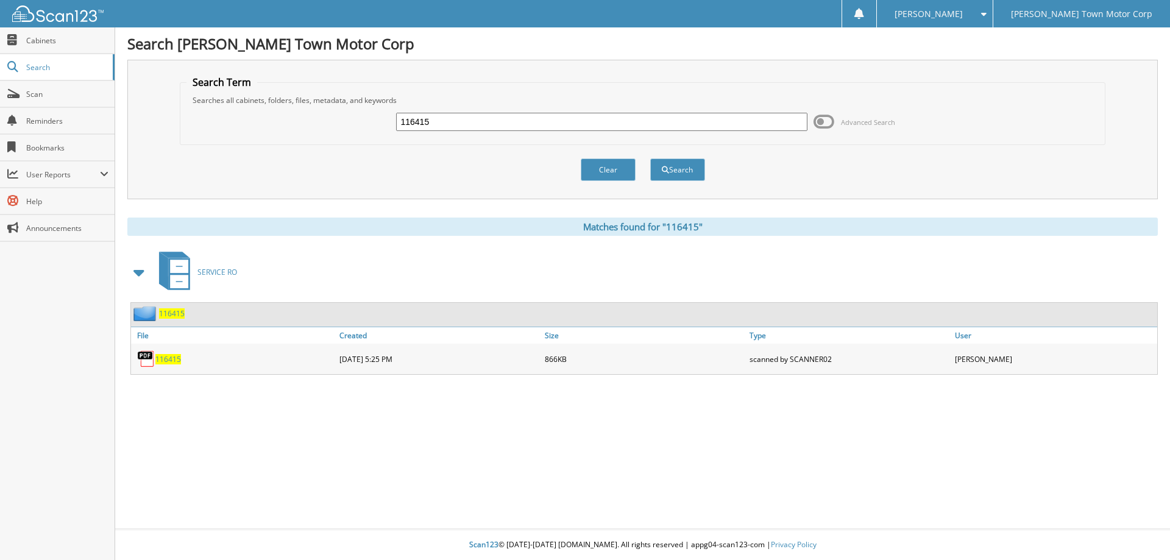
click at [166, 358] on span "116415" at bounding box center [168, 359] width 26 height 10
drag, startPoint x: 459, startPoint y: 122, endPoint x: 335, endPoint y: 130, distance: 124.6
click at [335, 130] on div "116415 Advanced Search" at bounding box center [642, 121] width 913 height 33
type input "124642"
click at [680, 163] on button "Search" at bounding box center [677, 169] width 55 height 23
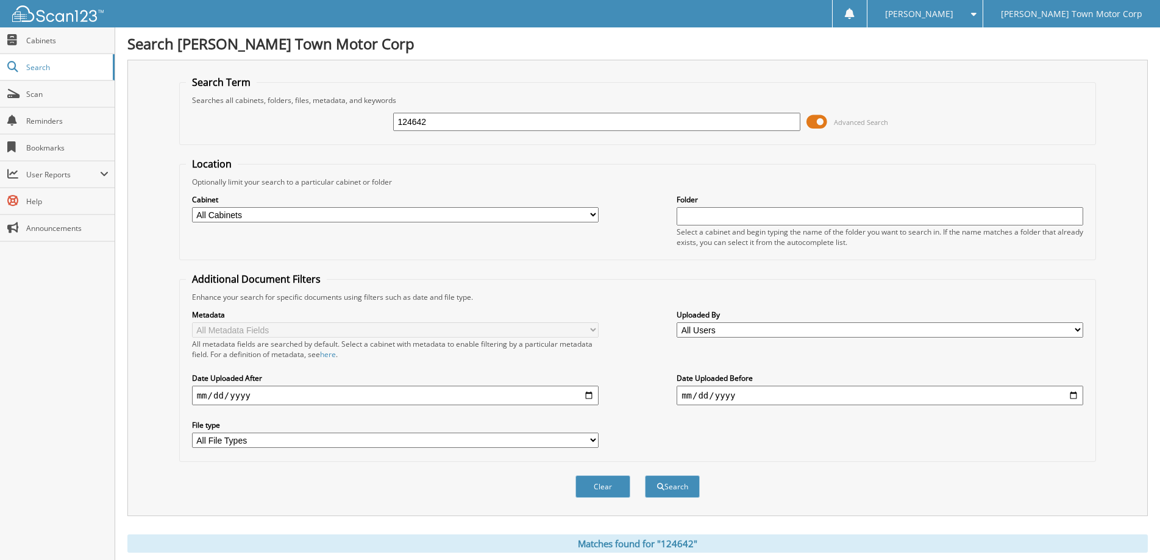
click at [820, 119] on span at bounding box center [816, 122] width 21 height 18
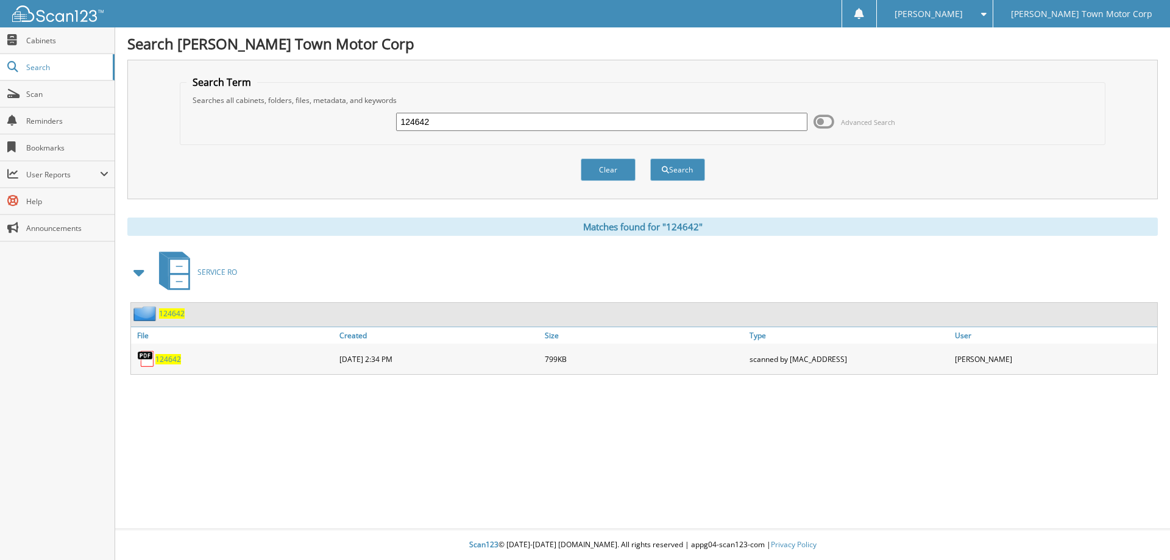
click at [166, 360] on span "124642" at bounding box center [168, 359] width 26 height 10
drag, startPoint x: 465, startPoint y: 126, endPoint x: 303, endPoint y: 106, distance: 163.3
click at [303, 106] on div "124642 Advanced Search" at bounding box center [642, 121] width 913 height 33
type input "124964"
click at [689, 168] on button "Search" at bounding box center [677, 169] width 55 height 23
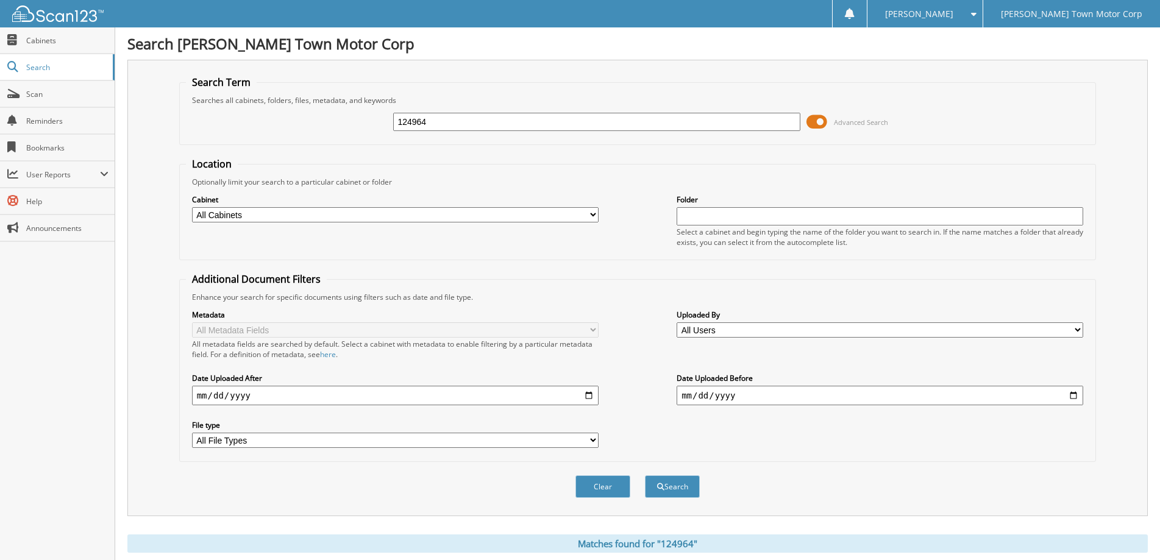
click at [825, 119] on span at bounding box center [816, 122] width 21 height 18
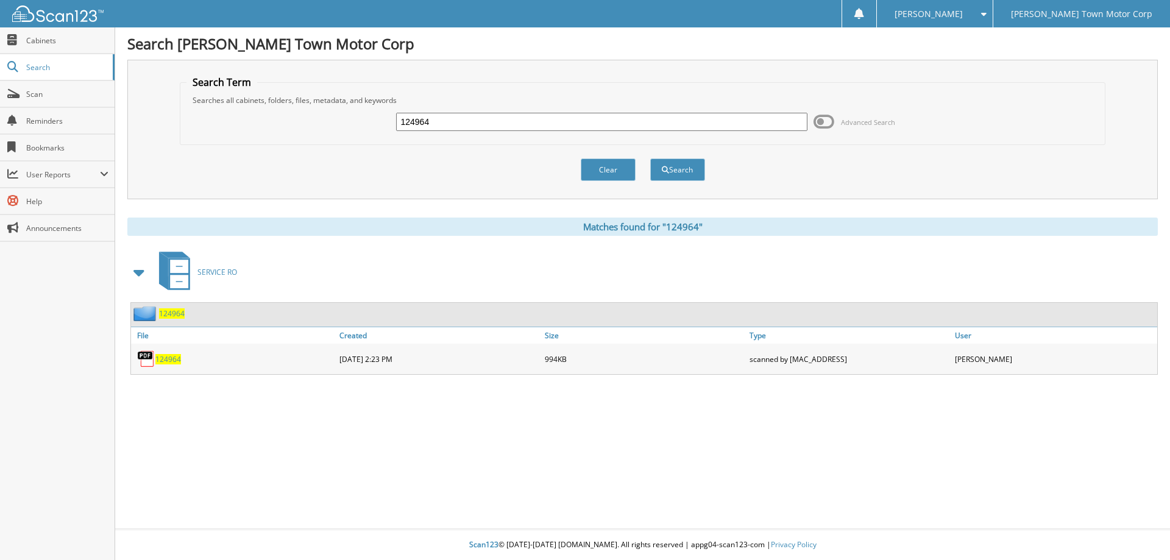
click at [170, 359] on span "124964" at bounding box center [168, 359] width 26 height 10
drag, startPoint x: 477, startPoint y: 122, endPoint x: 227, endPoint y: 92, distance: 251.1
click at [228, 93] on fieldset "Search Term Searches all cabinets, folders, files, metadata, and keywords 12496…" at bounding box center [643, 110] width 926 height 69
type input "115818"
click at [673, 172] on button "Search" at bounding box center [677, 169] width 55 height 23
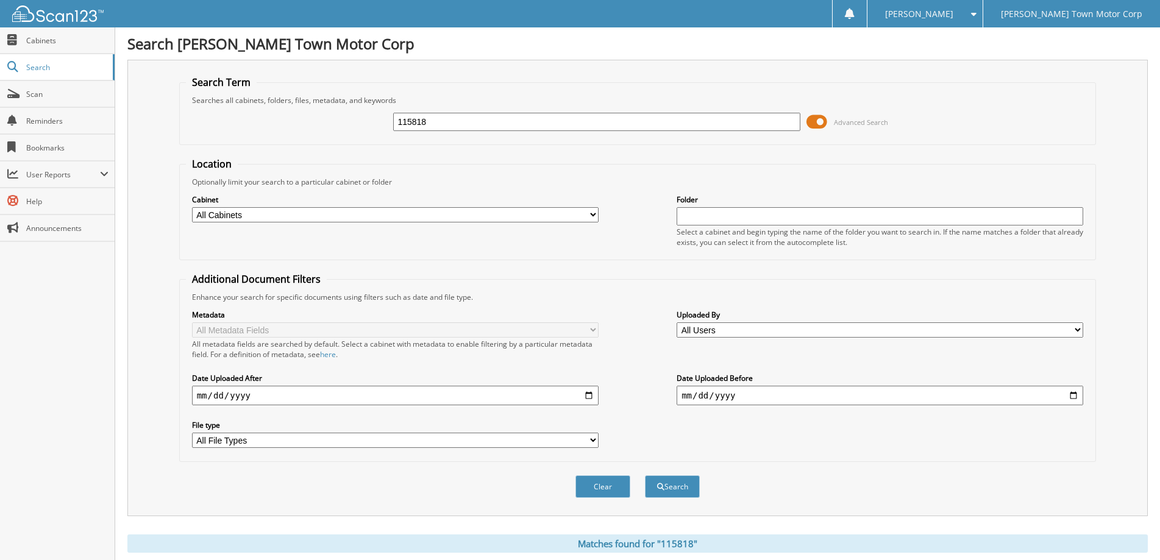
click at [819, 119] on span at bounding box center [816, 122] width 21 height 18
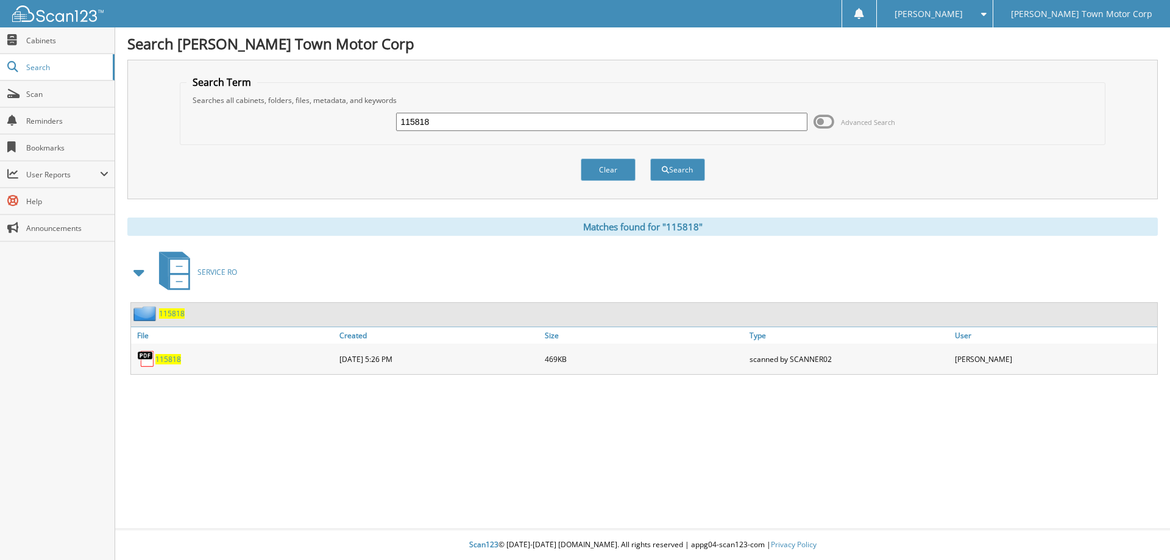
click at [165, 357] on span "115818" at bounding box center [168, 359] width 26 height 10
drag, startPoint x: 462, startPoint y: 121, endPoint x: 336, endPoint y: 115, distance: 125.7
click at [336, 115] on div "115818 Advanced Search" at bounding box center [642, 121] width 913 height 33
type input "120542"
click at [672, 168] on button "Search" at bounding box center [677, 169] width 55 height 23
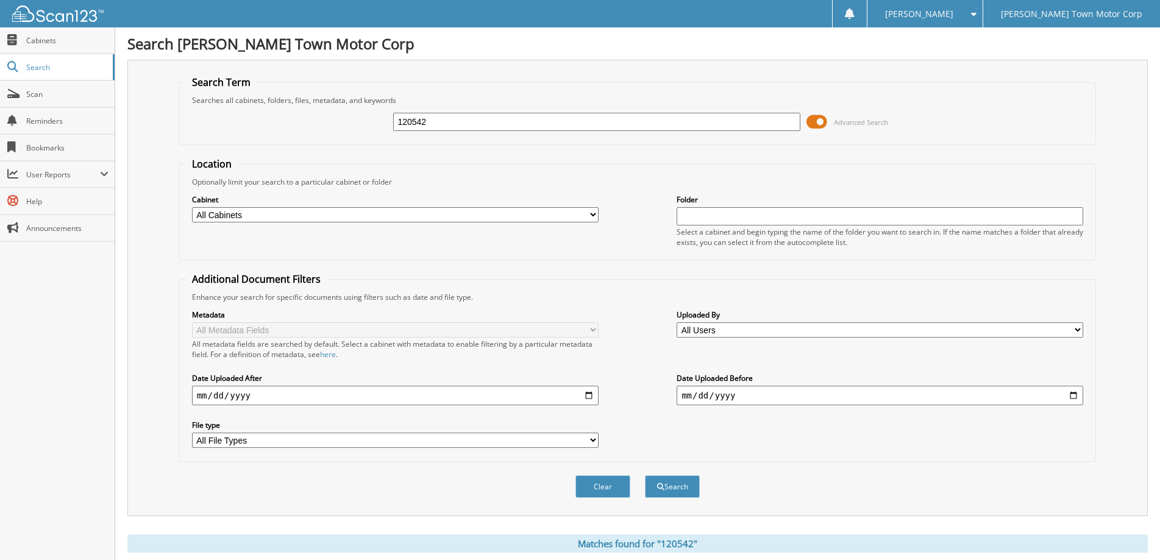
click at [825, 123] on span at bounding box center [816, 122] width 21 height 18
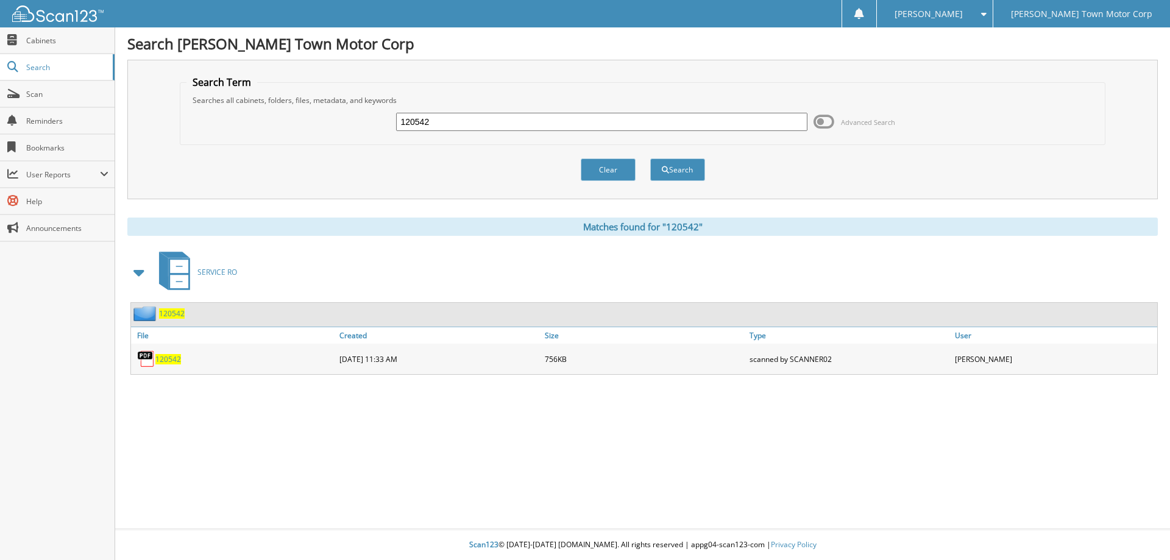
click at [169, 358] on span "120542" at bounding box center [168, 359] width 26 height 10
drag, startPoint x: 441, startPoint y: 119, endPoint x: 305, endPoint y: 116, distance: 135.9
click at [305, 116] on div "120542 Advanced Search" at bounding box center [642, 121] width 913 height 33
click at [172, 357] on span "120542" at bounding box center [168, 359] width 26 height 10
type input "122198"
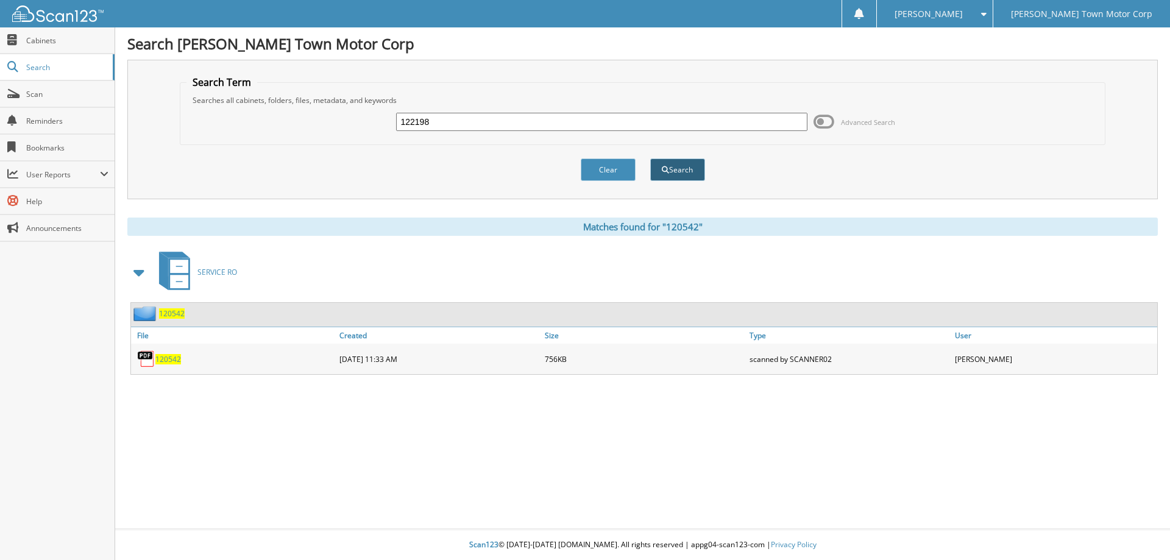
click at [678, 172] on button "Search" at bounding box center [677, 169] width 55 height 23
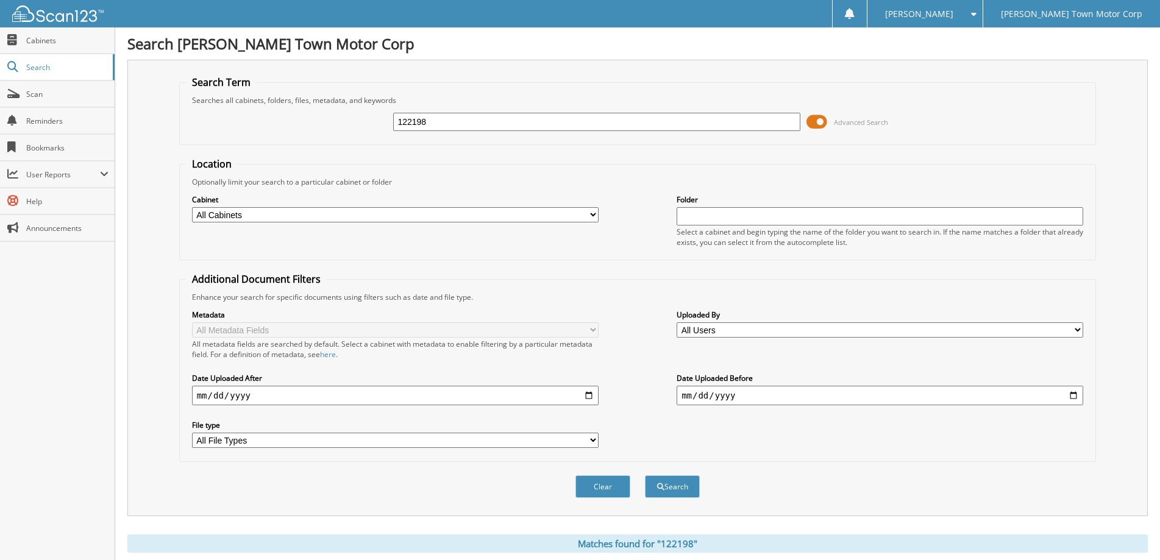
click at [821, 123] on span at bounding box center [816, 122] width 21 height 18
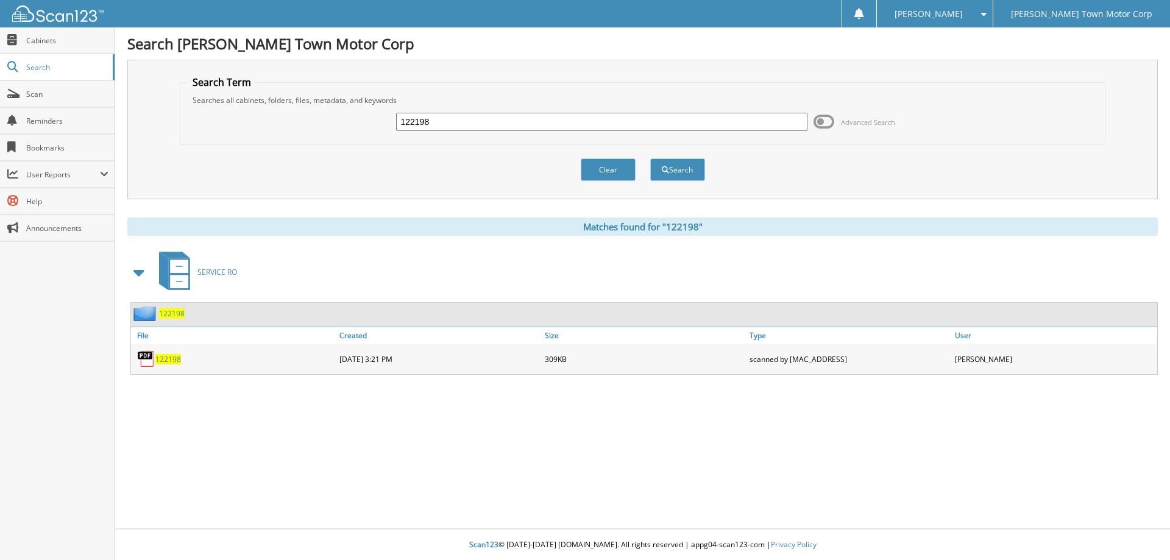
click at [165, 359] on span "122198" at bounding box center [168, 359] width 26 height 10
drag, startPoint x: 448, startPoint y: 118, endPoint x: 369, endPoint y: 110, distance: 79.0
click at [370, 110] on div "122198 Advanced Search" at bounding box center [642, 121] width 913 height 33
type input "118340"
click at [692, 176] on button "Search" at bounding box center [677, 169] width 55 height 23
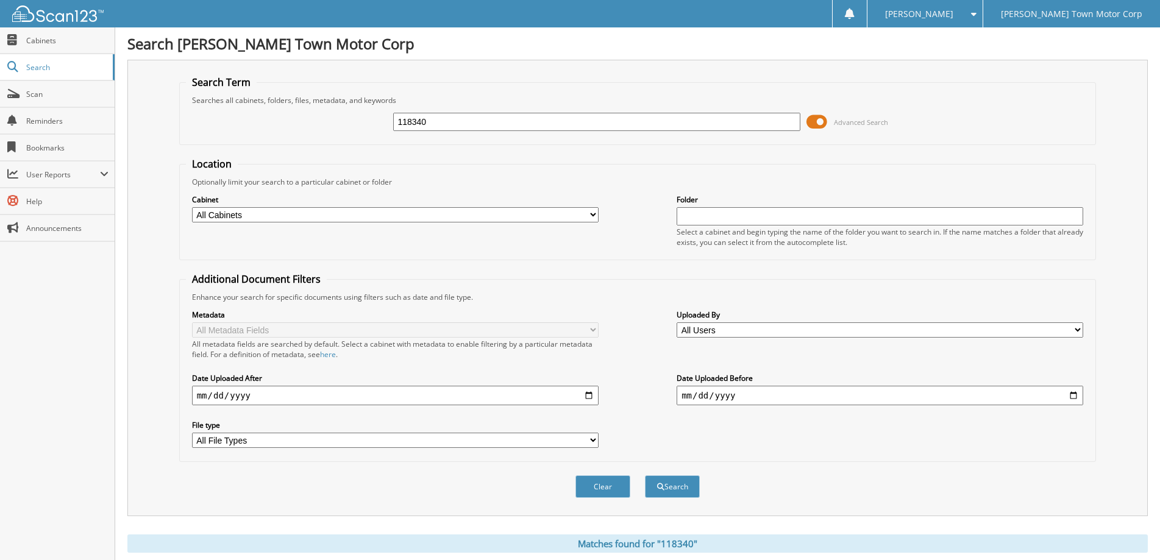
click at [822, 119] on span at bounding box center [816, 122] width 21 height 18
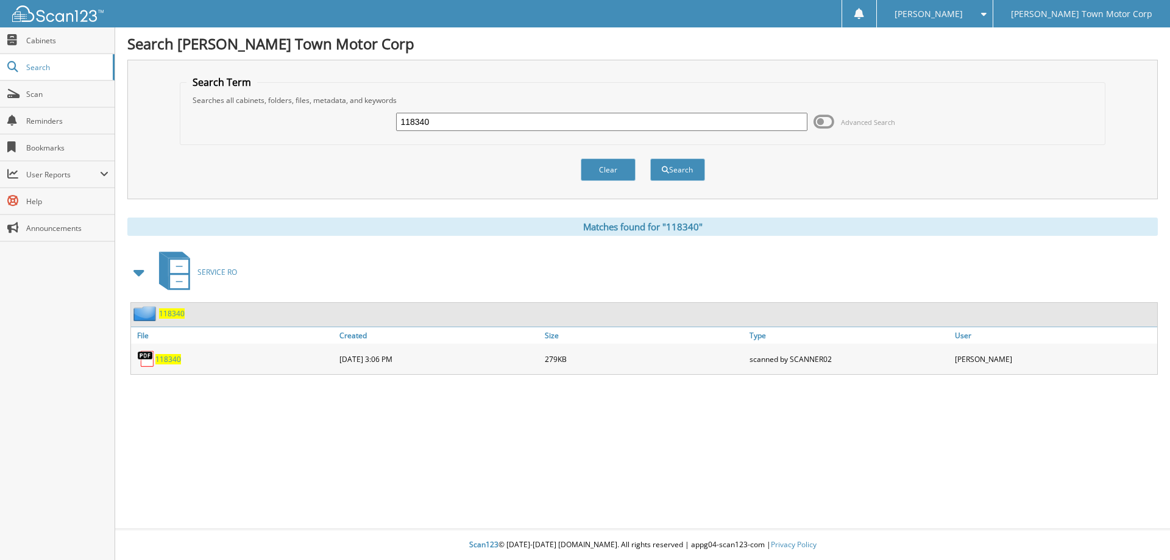
click at [165, 357] on span "118340" at bounding box center [168, 359] width 26 height 10
drag, startPoint x: 463, startPoint y: 126, endPoint x: 364, endPoint y: 113, distance: 100.2
click at [364, 113] on div "118340 Advanced Search" at bounding box center [642, 121] width 913 height 33
type input "119620"
click at [650, 158] on button "Search" at bounding box center [677, 169] width 55 height 23
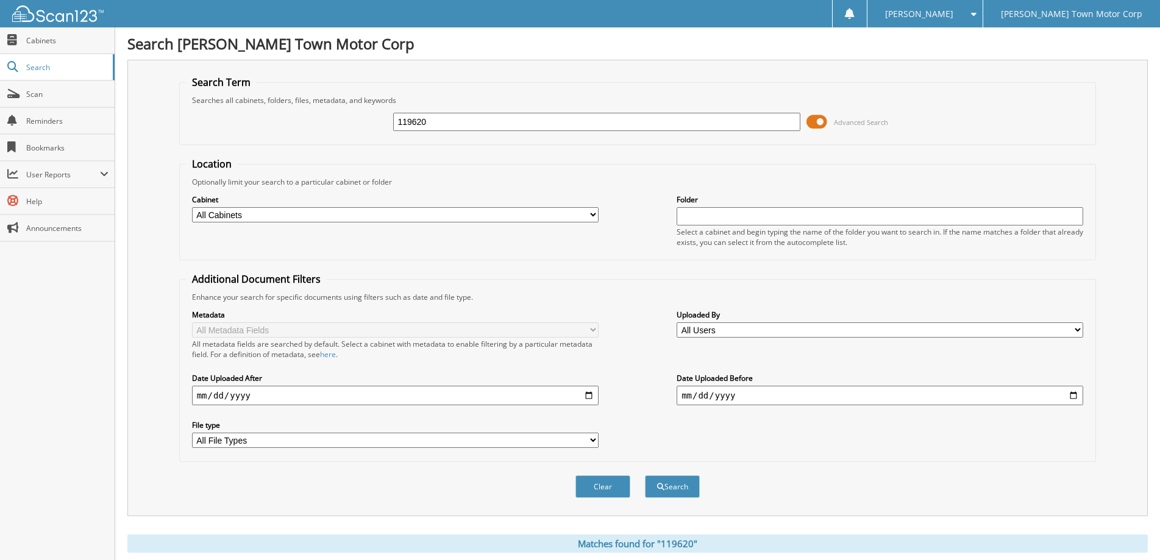
click at [822, 122] on span at bounding box center [816, 122] width 21 height 18
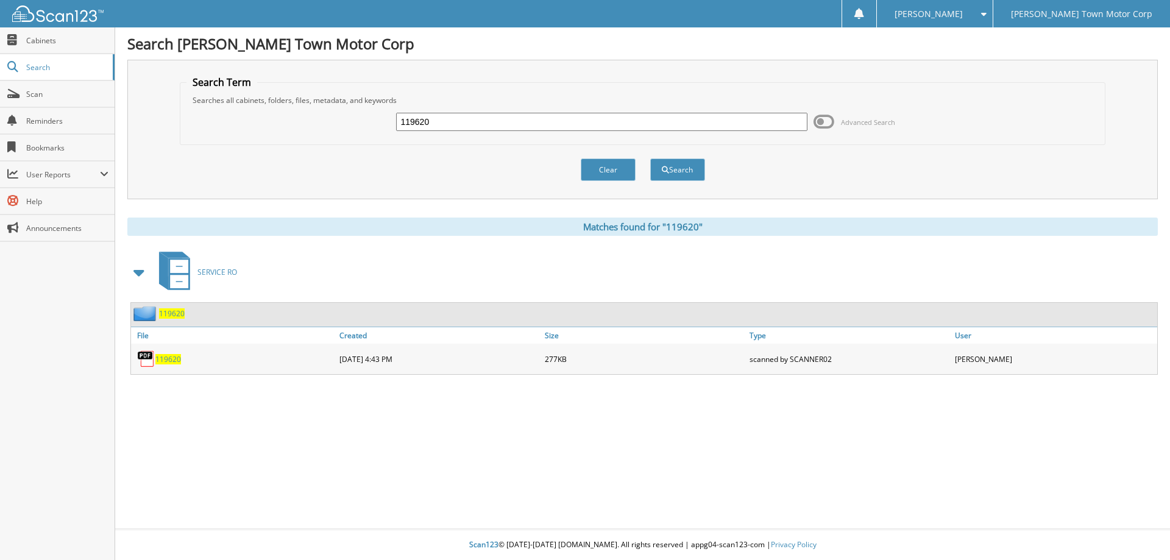
click at [161, 361] on span "119620" at bounding box center [168, 359] width 26 height 10
click at [488, 132] on div "119620" at bounding box center [601, 122] width 411 height 21
click at [480, 128] on input "119620" at bounding box center [601, 122] width 411 height 18
type input "1"
type input "117359"
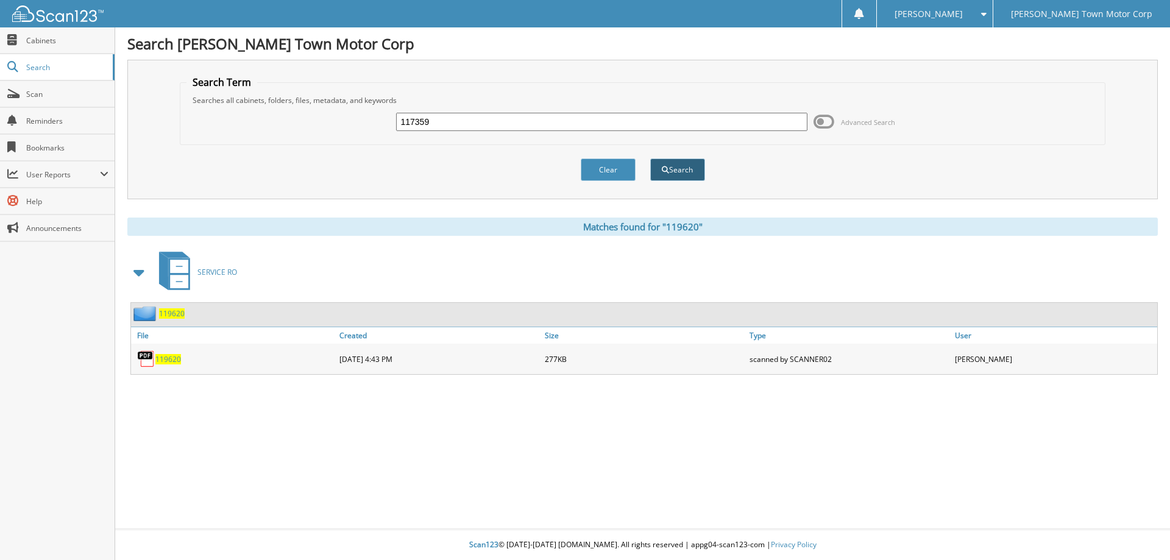
click at [694, 174] on button "Search" at bounding box center [677, 169] width 55 height 23
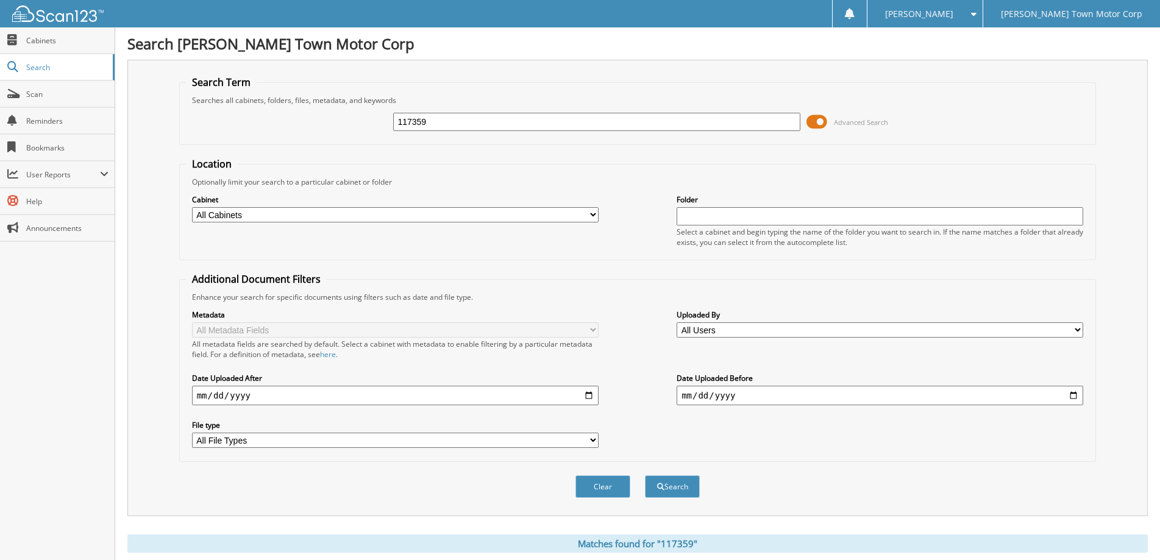
click at [823, 120] on span at bounding box center [816, 122] width 21 height 18
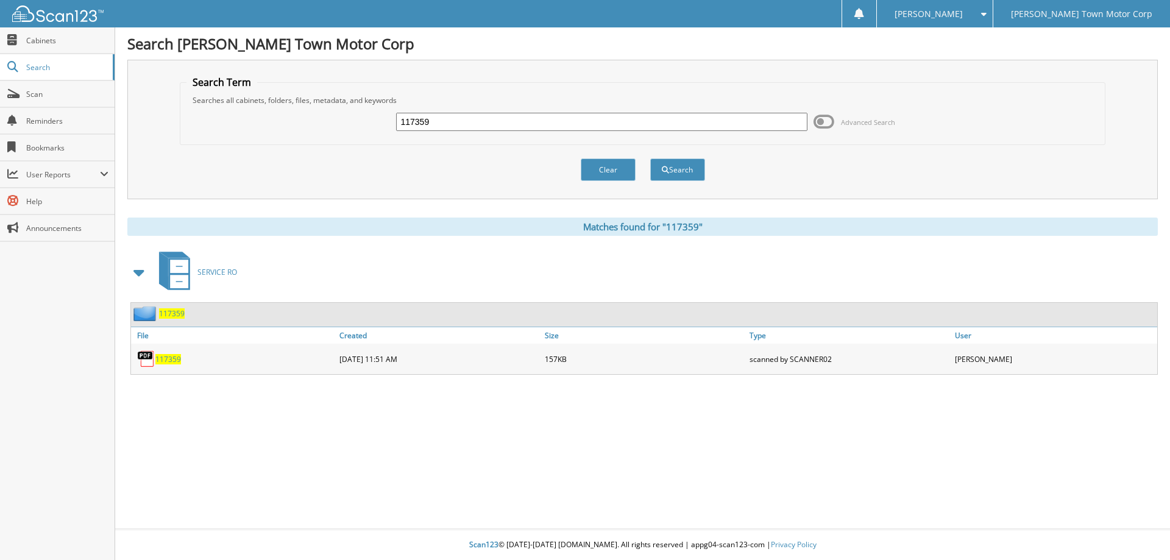
click at [172, 357] on span "117359" at bounding box center [168, 359] width 26 height 10
drag, startPoint x: 452, startPoint y: 120, endPoint x: 354, endPoint y: 122, distance: 98.1
click at [355, 122] on div "117359 Advanced Search" at bounding box center [642, 121] width 913 height 33
type input "117325"
click at [823, 119] on span at bounding box center [824, 122] width 21 height 18
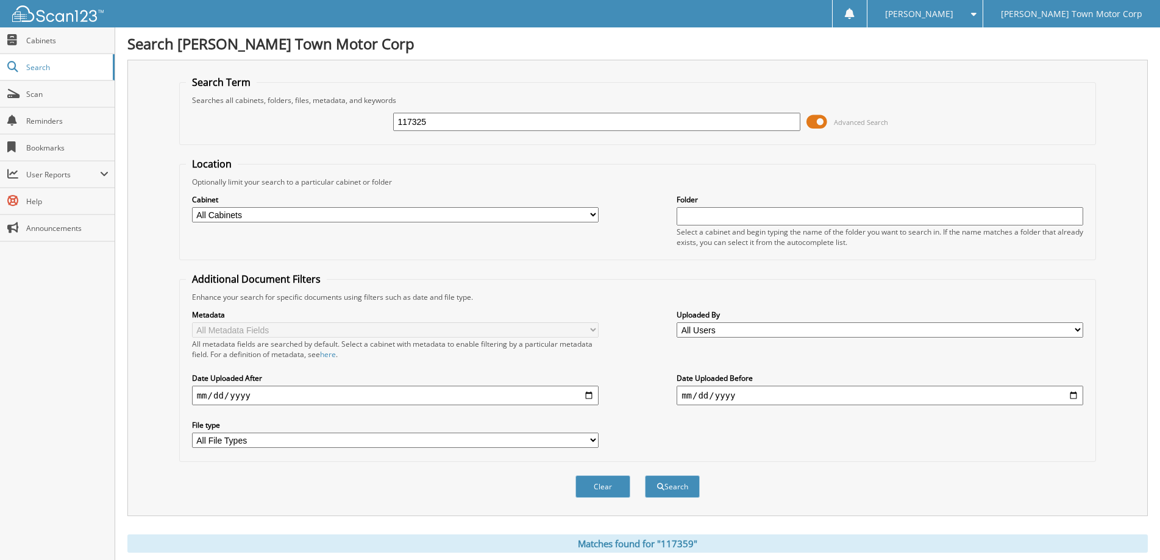
click at [823, 119] on span at bounding box center [816, 122] width 21 height 18
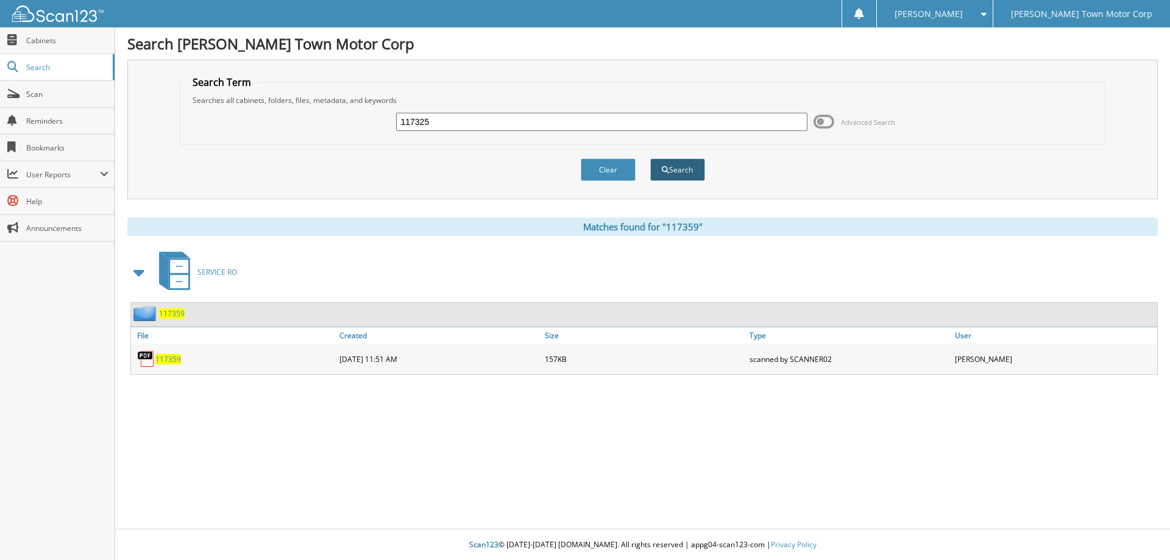
click at [671, 171] on button "Search" at bounding box center [677, 169] width 55 height 23
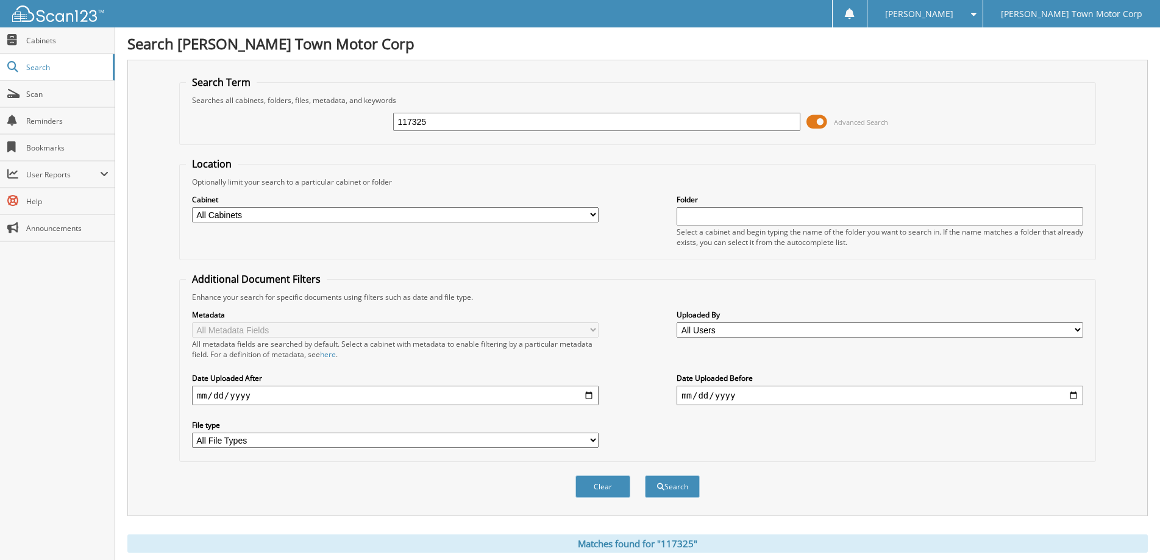
click at [824, 121] on span at bounding box center [816, 122] width 21 height 18
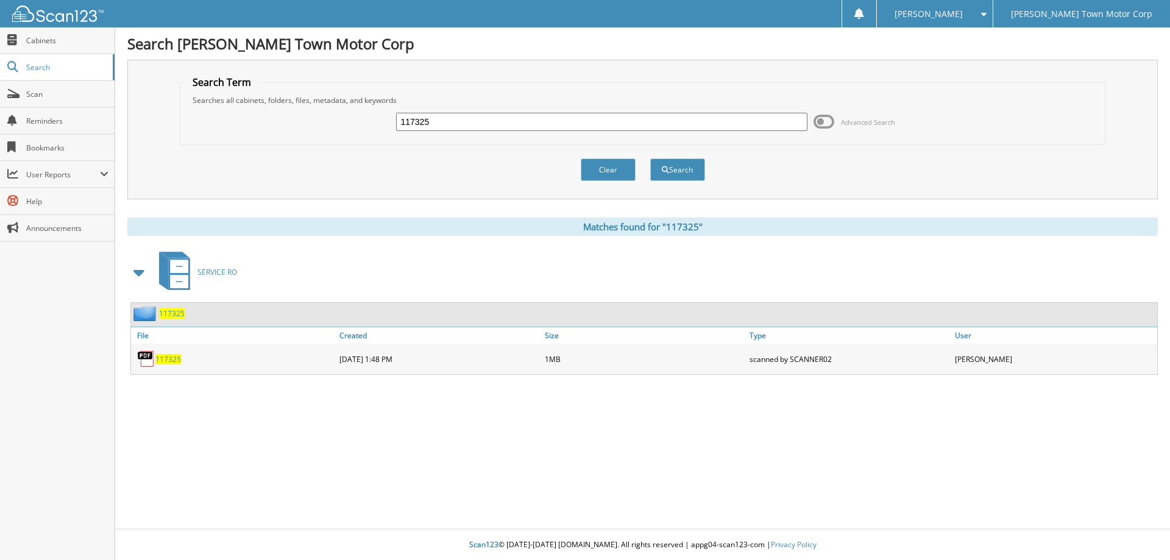
click at [165, 354] on link "117325" at bounding box center [168, 359] width 26 height 10
drag, startPoint x: 433, startPoint y: 113, endPoint x: 325, endPoint y: 119, distance: 108.0
click at [325, 119] on div "117325 Advanced Search" at bounding box center [642, 121] width 913 height 33
type input "117393"
click at [667, 174] on button "Search" at bounding box center [677, 169] width 55 height 23
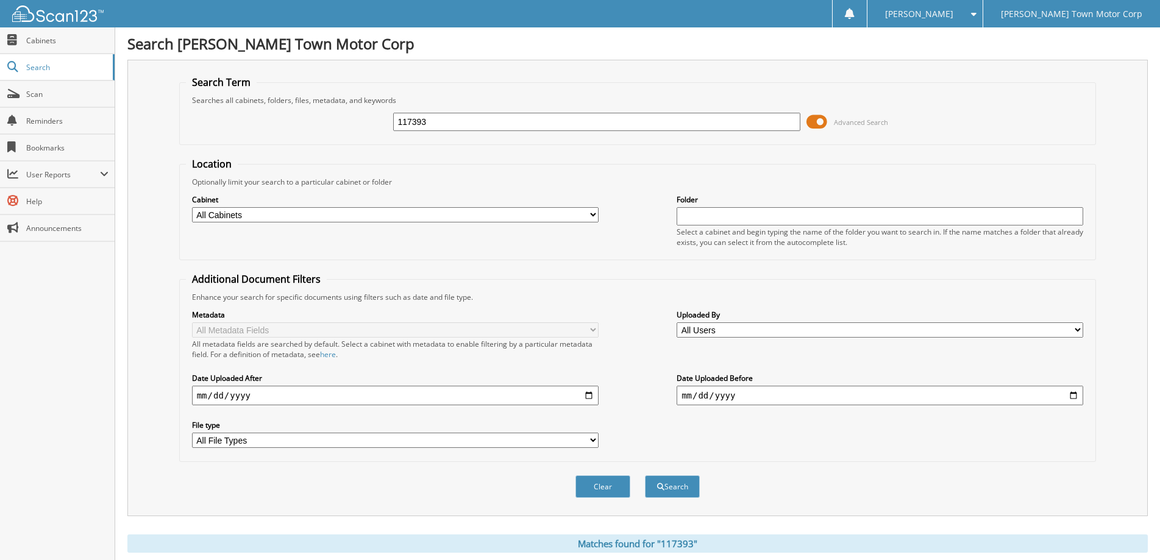
click at [820, 119] on span at bounding box center [816, 122] width 21 height 18
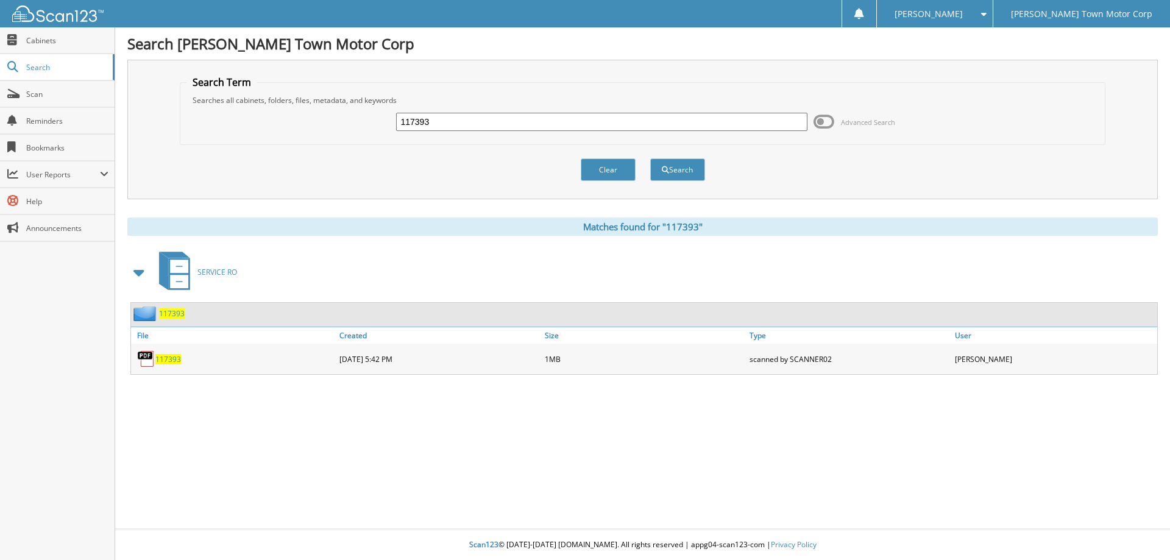
click at [174, 359] on span "117393" at bounding box center [168, 359] width 26 height 10
drag, startPoint x: 437, startPoint y: 116, endPoint x: 357, endPoint y: 127, distance: 80.6
click at [357, 127] on div "117393 Advanced Search" at bounding box center [642, 121] width 913 height 33
type input "119775"
click at [671, 169] on button "Search" at bounding box center [677, 169] width 55 height 23
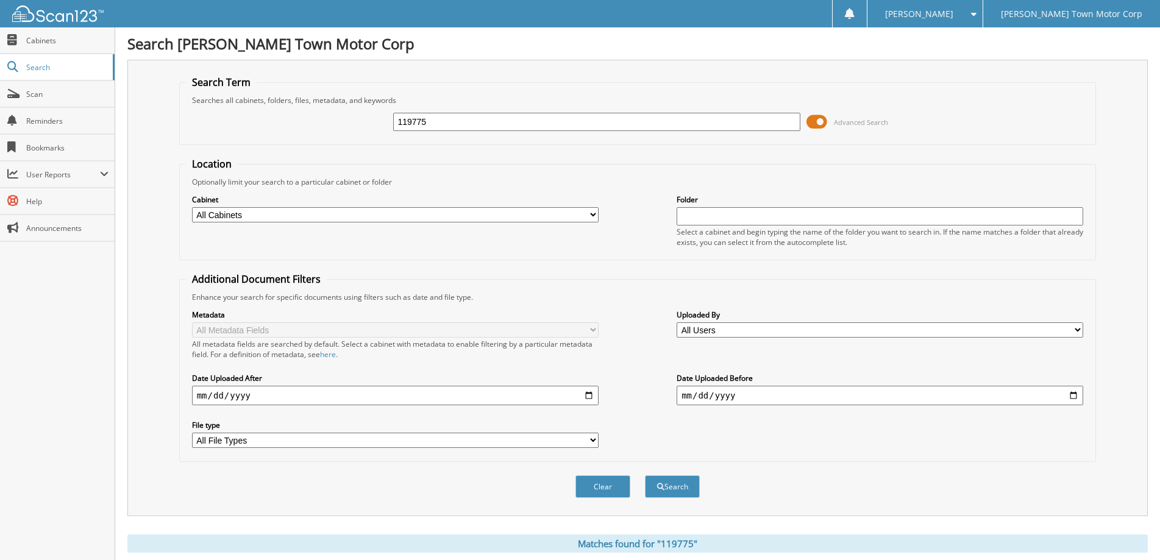
drag, startPoint x: 0, startPoint y: 0, endPoint x: 829, endPoint y: 121, distance: 838.2
click at [829, 121] on span "Advanced Search" at bounding box center [847, 122] width 82 height 18
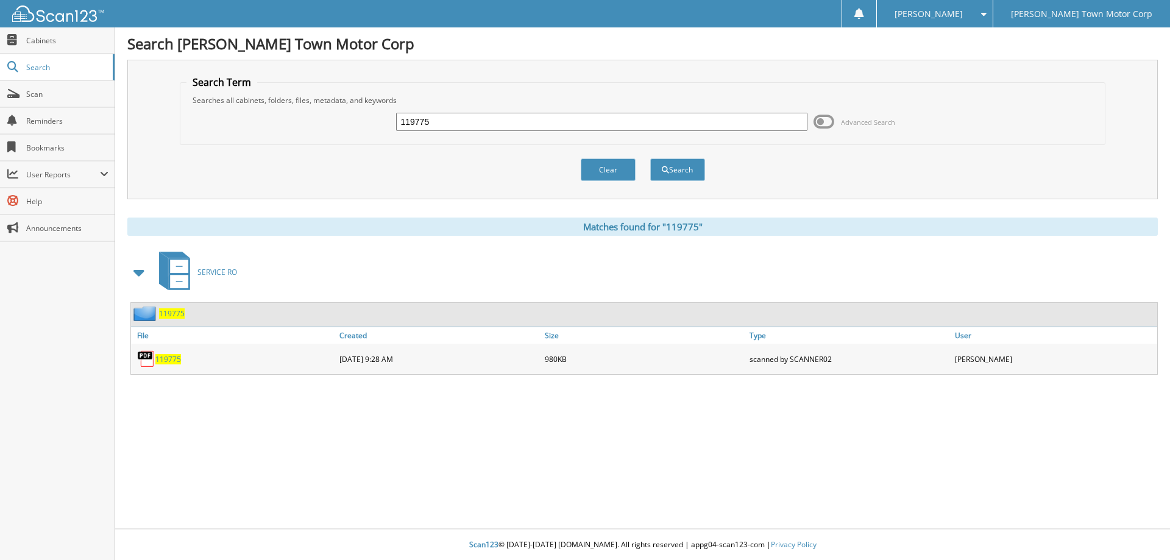
click at [157, 352] on div "119775" at bounding box center [233, 359] width 205 height 24
click at [170, 360] on span "119775" at bounding box center [168, 359] width 26 height 10
click at [620, 171] on button "Clear" at bounding box center [608, 169] width 55 height 23
